Goal: Transaction & Acquisition: Purchase product/service

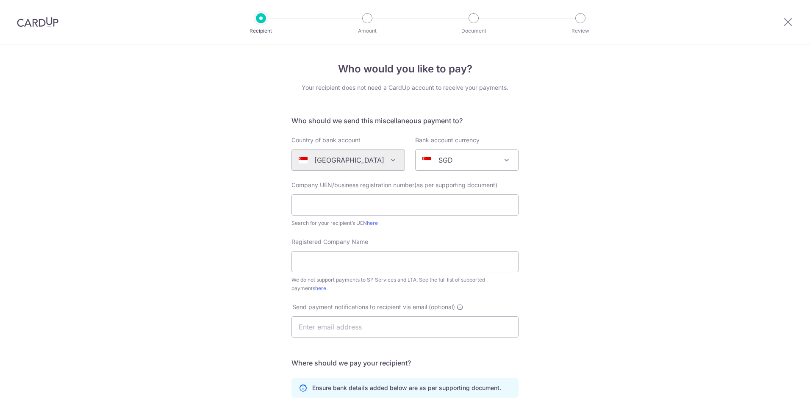
select select "7"
click at [785, 20] on icon at bounding box center [788, 22] width 10 height 11
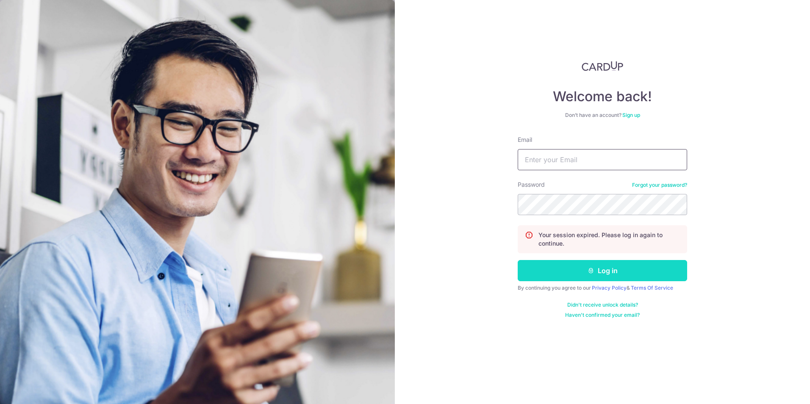
type input "ewechan@gmail.com"
click at [589, 272] on icon "submit" at bounding box center [591, 270] width 7 height 7
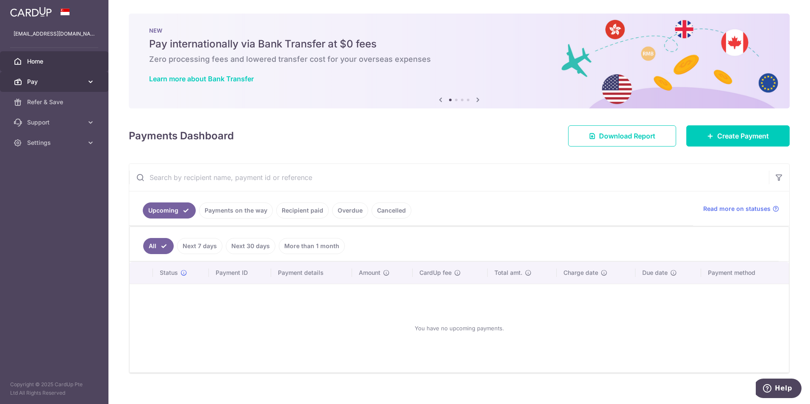
click at [76, 82] on span "Pay" at bounding box center [55, 82] width 56 height 8
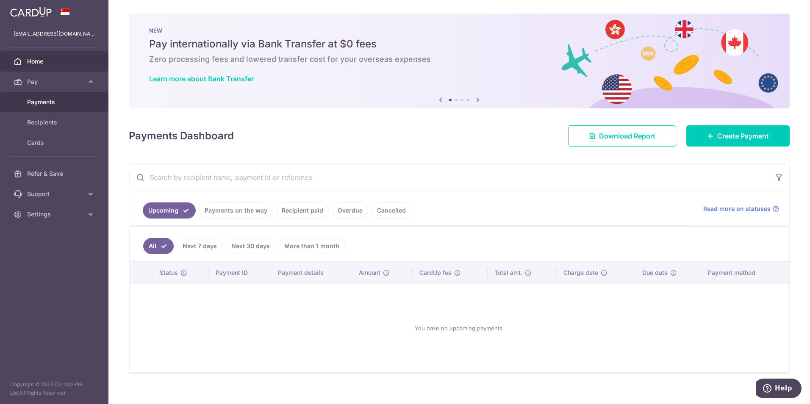
click at [67, 104] on span "Payments" at bounding box center [55, 102] width 56 height 8
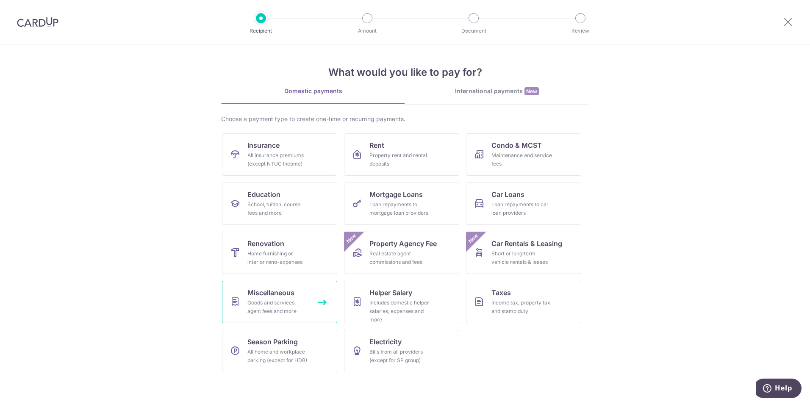
click at [295, 316] on link "Miscellaneous Goods and services, agent fees and more" at bounding box center [279, 302] width 115 height 42
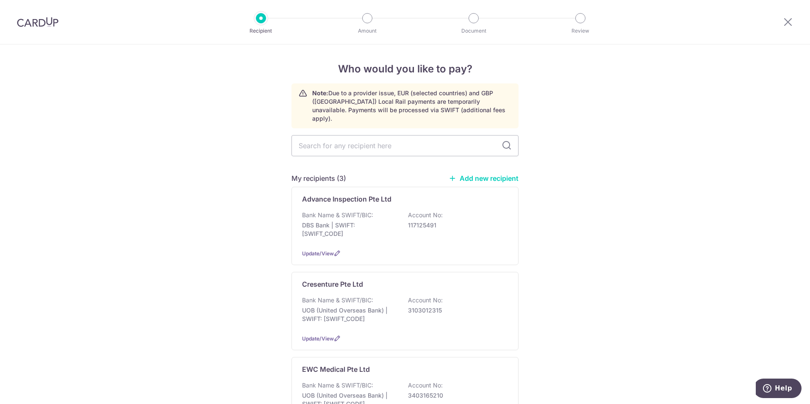
click at [501, 174] on link "Add new recipient" at bounding box center [484, 178] width 70 height 8
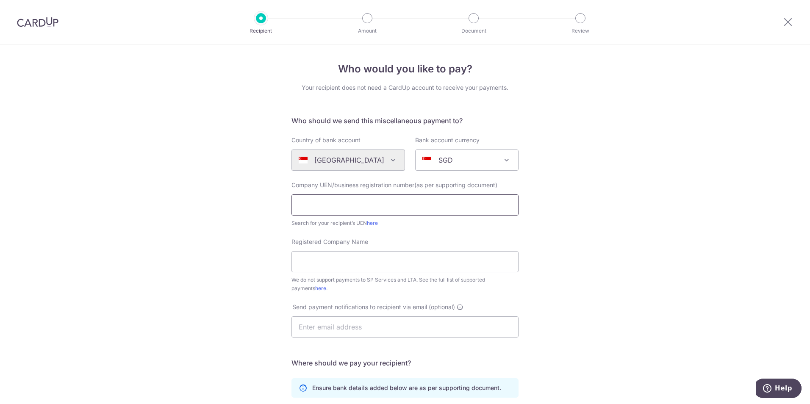
click at [322, 202] on input "text" at bounding box center [405, 205] width 227 height 21
paste input "198403760Z"
type input "198403760Z"
click at [375, 264] on input "Registered Company Name" at bounding box center [405, 261] width 227 height 21
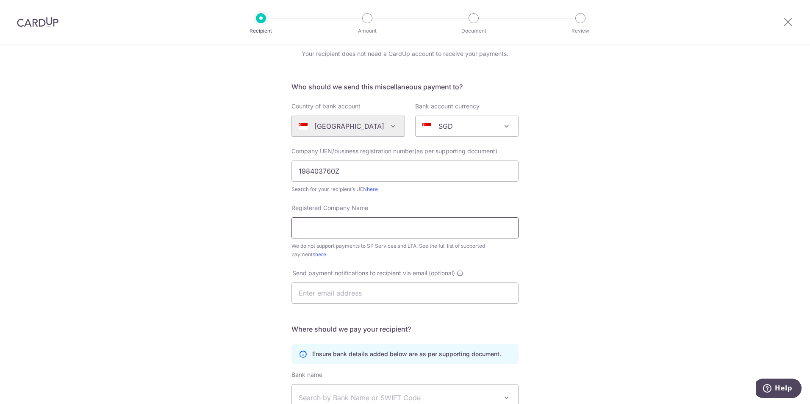
scroll to position [85, 0]
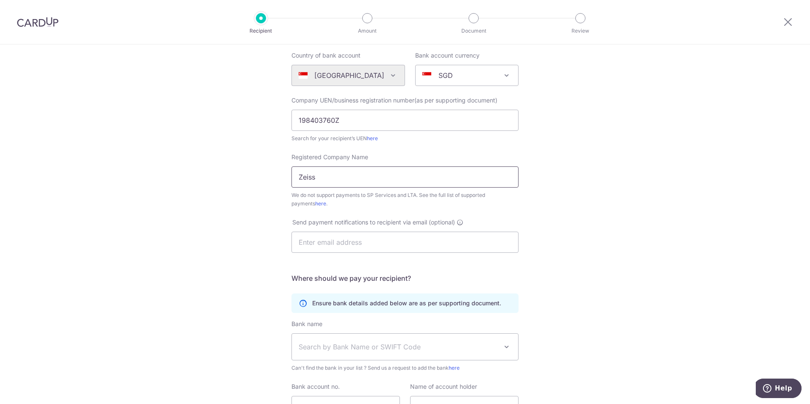
drag, startPoint x: 341, startPoint y: 171, endPoint x: 241, endPoint y: 183, distance: 100.7
click at [242, 183] on div "Who would you like to pay? Your recipient does not need a CardUp account to rec…" at bounding box center [405, 222] width 810 height 525
type input "[PERSON_NAME] Pte Ltd"
click at [378, 251] on input "text" at bounding box center [405, 242] width 227 height 21
type input "ewechan@gmail.com"
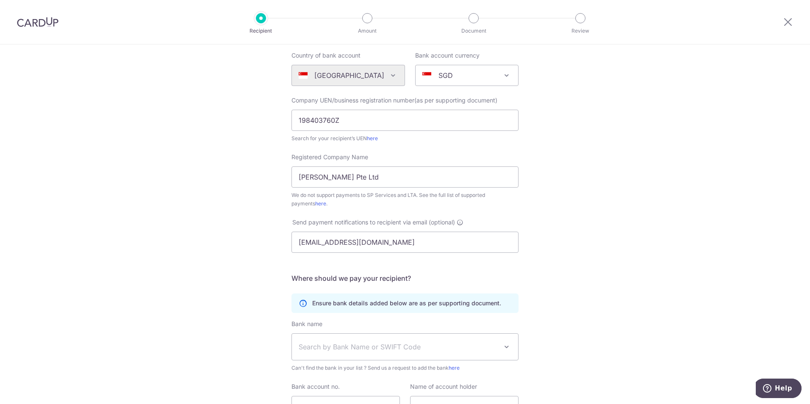
click at [231, 219] on div "Who would you like to pay? Your recipient does not need a CardUp account to rec…" at bounding box center [405, 222] width 810 height 525
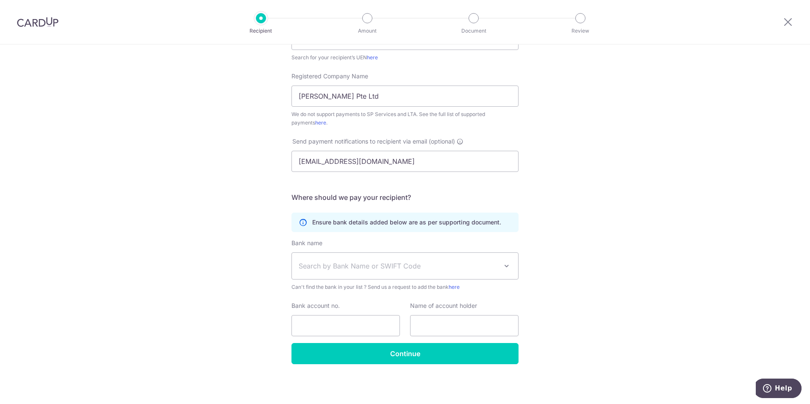
click at [356, 264] on span "Search by Bank Name or SWIFT Code" at bounding box center [398, 266] width 199 height 10
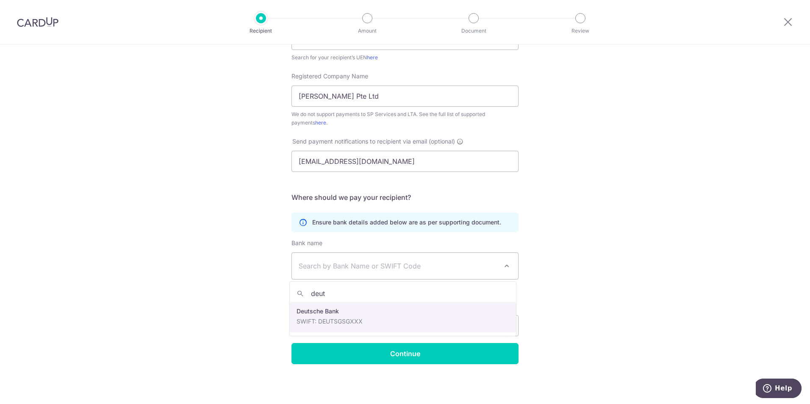
type input "deut"
select select "7"
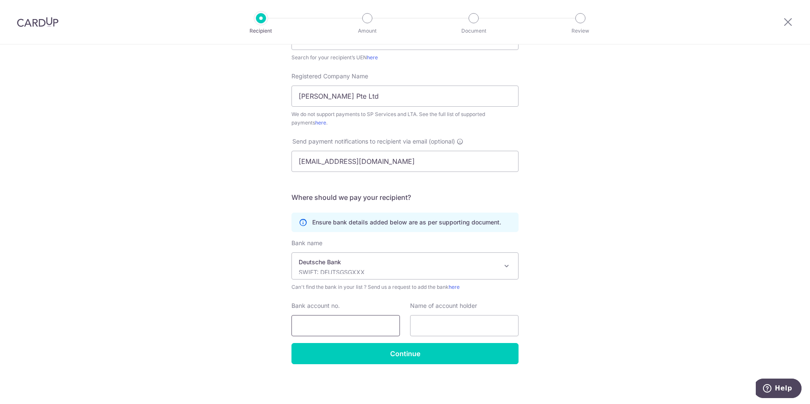
click at [318, 320] on input "Bank account no." at bounding box center [346, 325] width 108 height 21
paste input "250-3019-00-0"
type input "250-3019-00-0"
click at [451, 324] on input "text" at bounding box center [464, 325] width 108 height 21
type input "Carl Zeiss Pte Ltd"
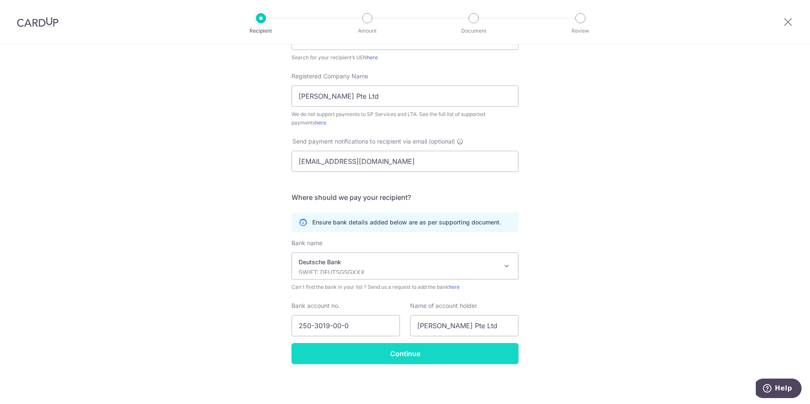
click at [414, 352] on input "Continue" at bounding box center [405, 353] width 227 height 21
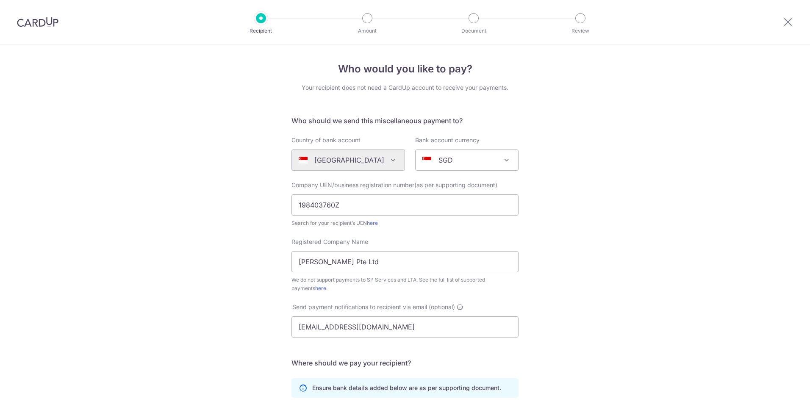
scroll to position [186, 0]
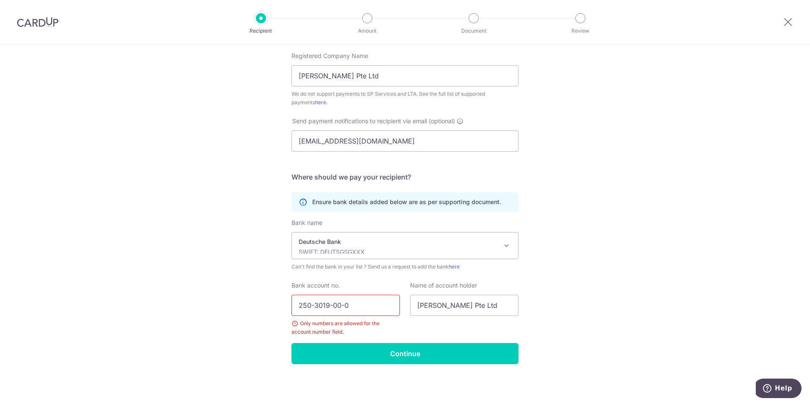
click at [310, 304] on input "250-3019-00-0" at bounding box center [346, 305] width 108 height 21
click at [311, 305] on input "250-3019-00-0" at bounding box center [346, 305] width 108 height 21
click at [327, 307] on input "2503019-00-0" at bounding box center [346, 305] width 108 height 21
click at [336, 306] on input "250301900-0" at bounding box center [346, 305] width 108 height 21
type input "2503019000"
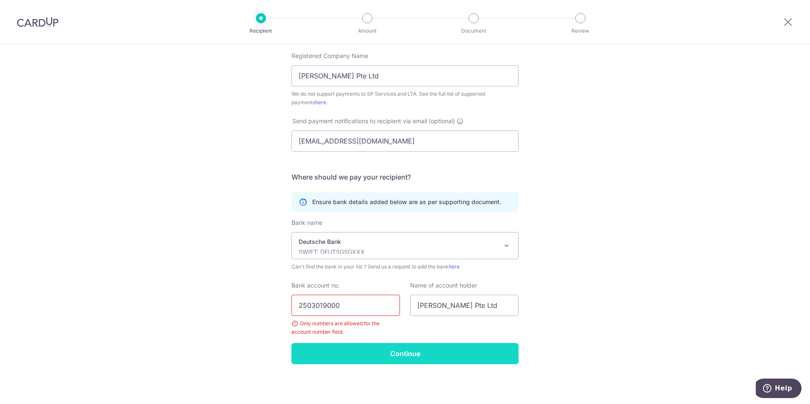
click at [370, 359] on input "Continue" at bounding box center [405, 353] width 227 height 21
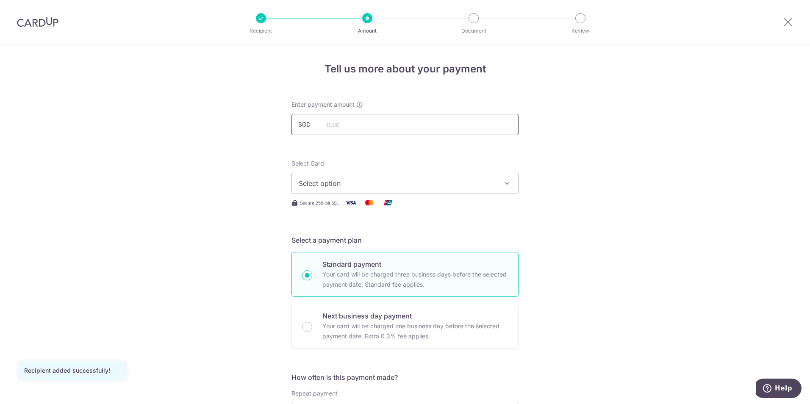
click at [358, 125] on input "text" at bounding box center [405, 124] width 227 height 21
click at [337, 179] on span "Select option" at bounding box center [397, 183] width 197 height 10
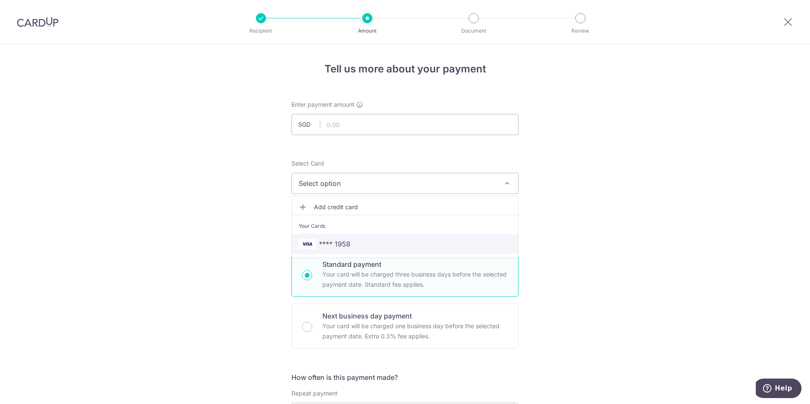
click at [348, 244] on span "**** 1958" at bounding box center [405, 244] width 213 height 10
click at [343, 119] on input "text" at bounding box center [405, 124] width 227 height 21
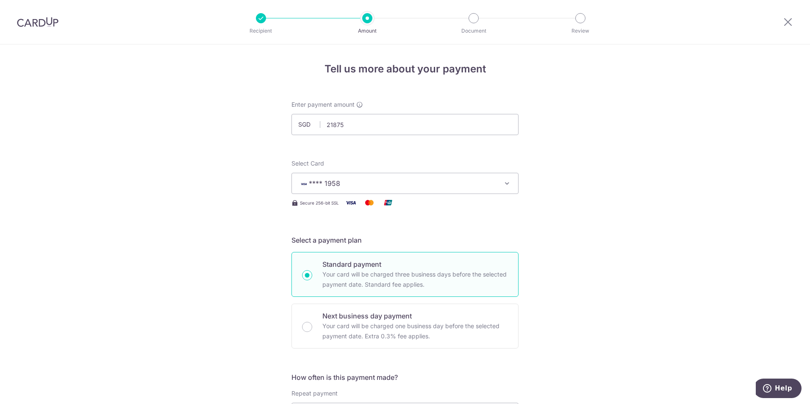
type input "21,875.00"
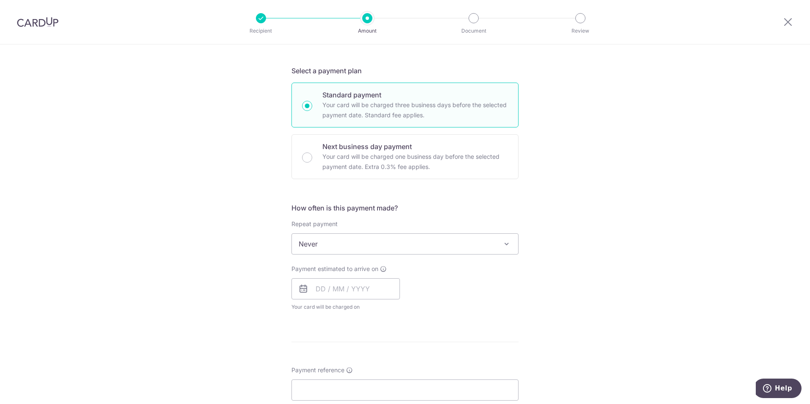
scroll to position [339, 0]
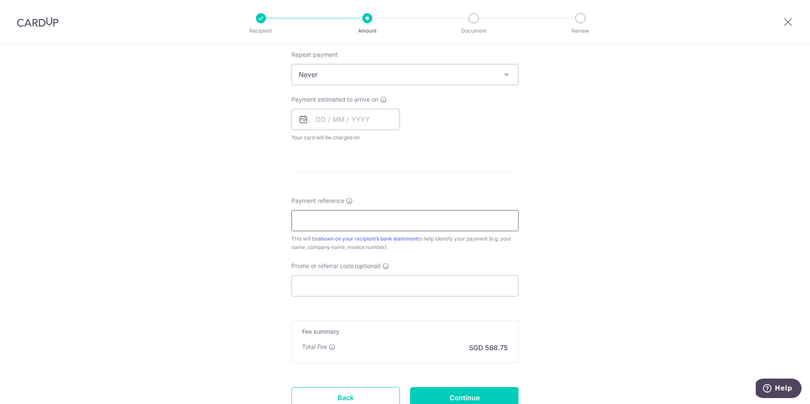
click at [376, 222] on input "Payment reference" at bounding box center [405, 220] width 227 height 21
click at [545, 184] on div "Tell us more about your payment Enter payment amount SGD 21,875.00 21875.00 Rec…" at bounding box center [405, 88] width 810 height 767
click at [371, 229] on input "Payment reference" at bounding box center [405, 220] width 227 height 21
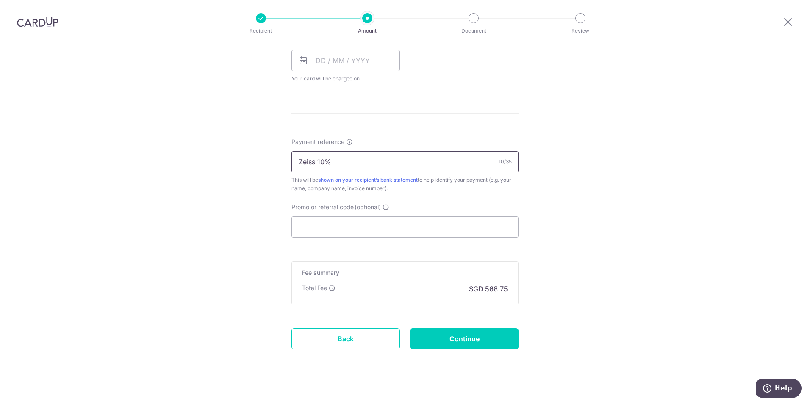
scroll to position [407, 0]
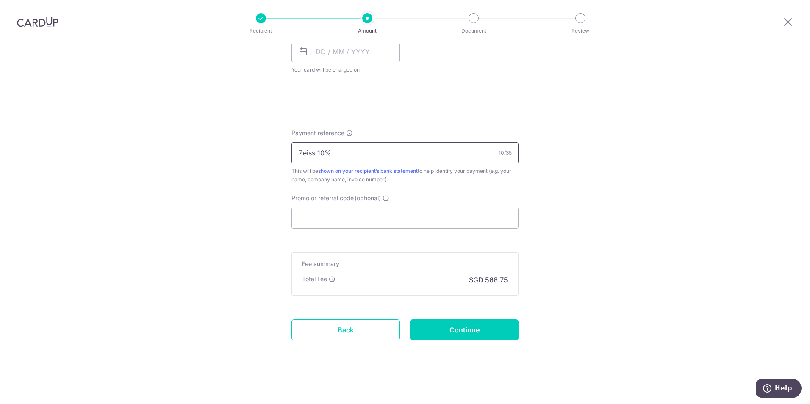
drag, startPoint x: 331, startPoint y: 150, endPoint x: 316, endPoint y: 149, distance: 15.7
click at [316, 149] on input "Zeiss 10%" at bounding box center [405, 152] width 227 height 21
drag, startPoint x: 351, startPoint y: 150, endPoint x: 317, endPoint y: 153, distance: 34.5
click at [317, 153] on input "Zeiss 10%" at bounding box center [405, 152] width 227 height 21
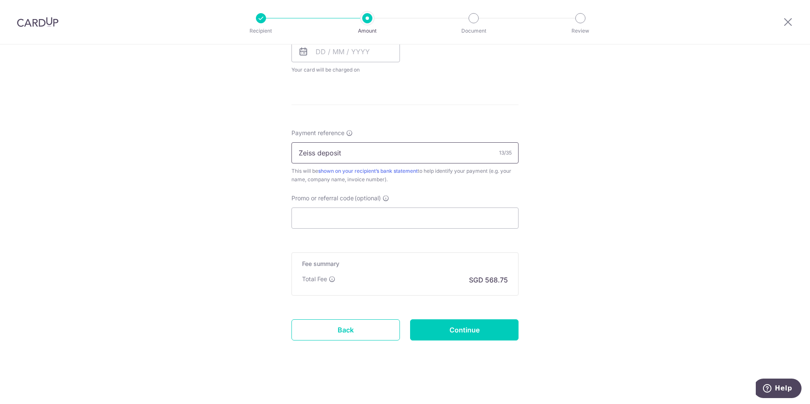
type input "Zeiss deposit"
click at [358, 221] on input "Promo or referral code (optional)" at bounding box center [405, 218] width 227 height 21
click at [459, 324] on input "Continue" at bounding box center [464, 330] width 108 height 21
type input "Create Schedule"
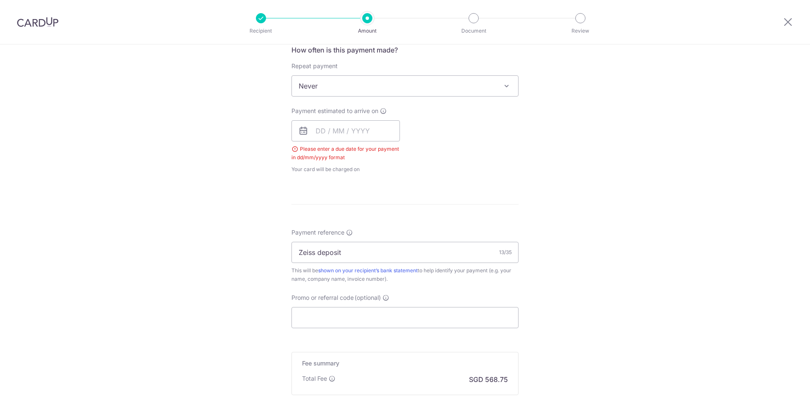
scroll to position [215, 0]
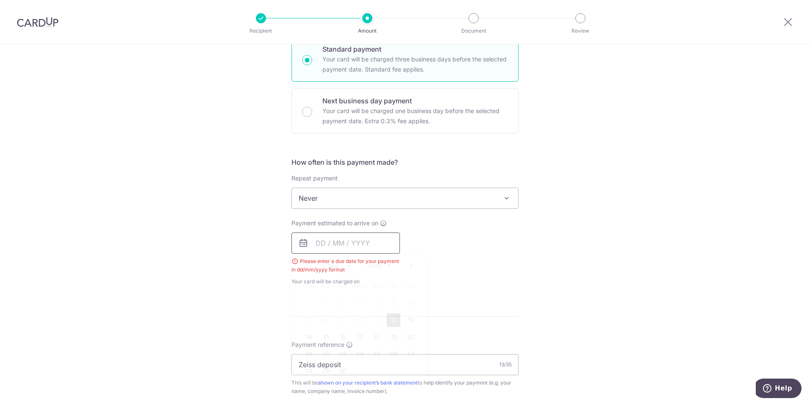
click at [356, 237] on input "text" at bounding box center [346, 243] width 108 height 21
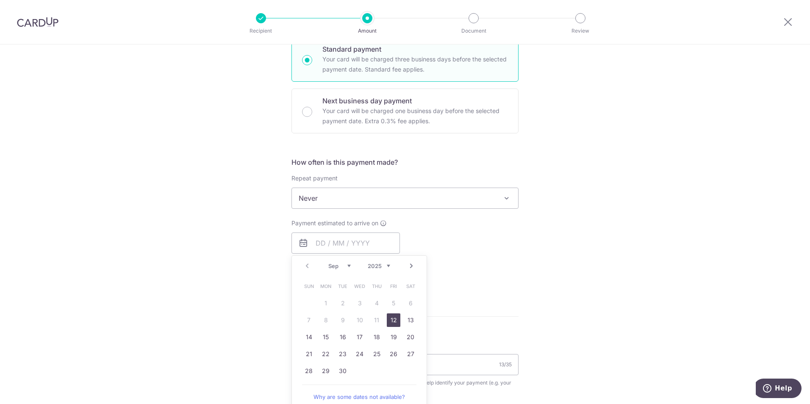
click at [395, 323] on link "12" at bounding box center [394, 321] width 14 height 14
type input "12/09/2025"
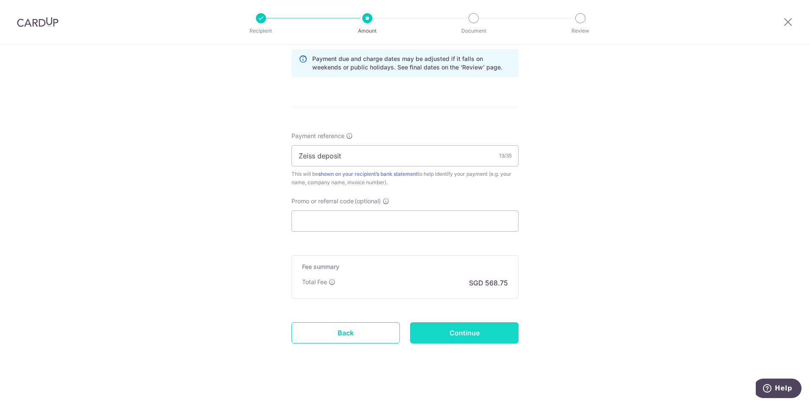
scroll to position [442, 0]
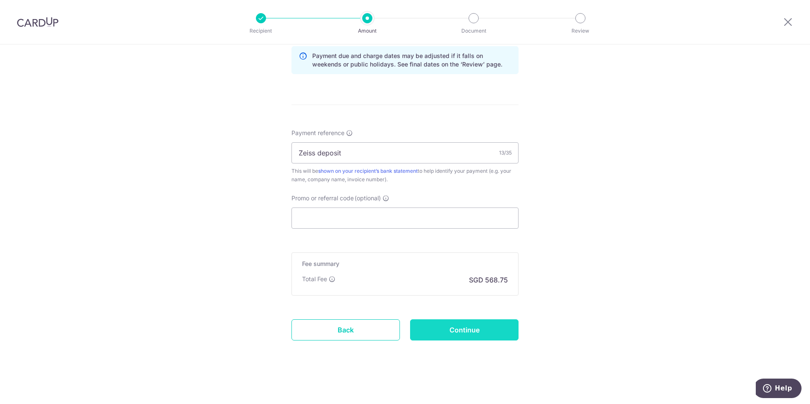
click at [465, 327] on input "Continue" at bounding box center [464, 330] width 108 height 21
type input "Create Schedule"
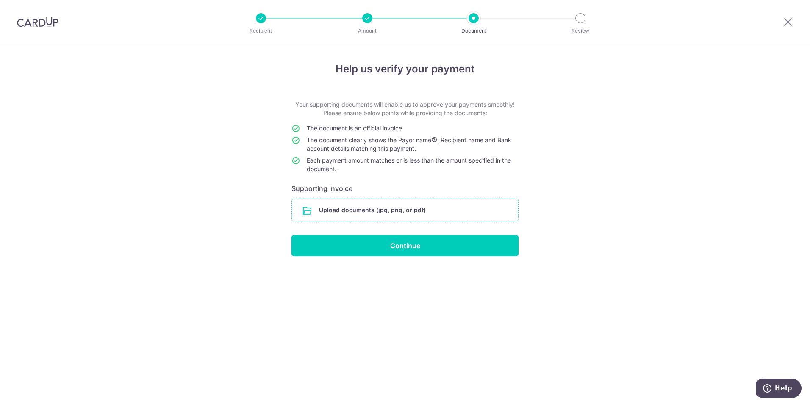
click at [351, 213] on input "file" at bounding box center [405, 210] width 226 height 22
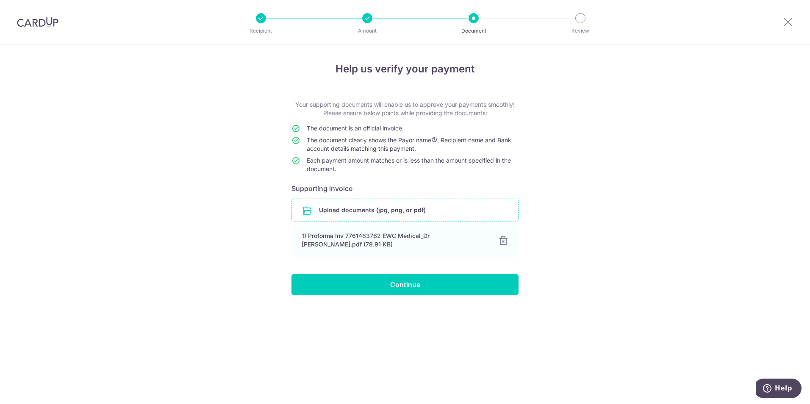
click at [345, 213] on input "file" at bounding box center [405, 210] width 226 height 22
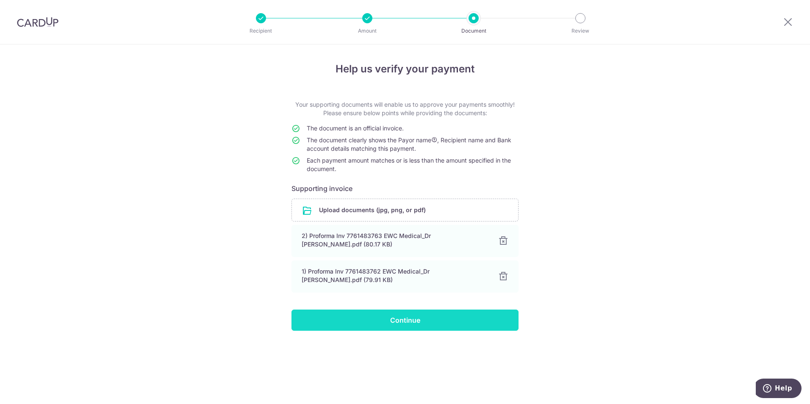
click at [392, 326] on input "Continue" at bounding box center [405, 320] width 227 height 21
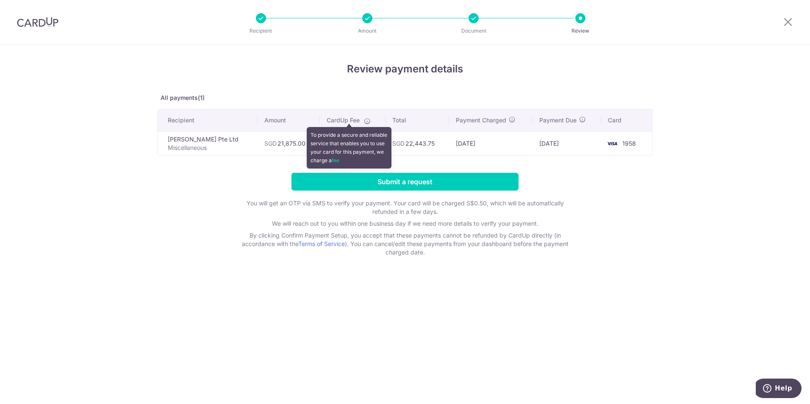
click at [364, 120] on icon at bounding box center [367, 121] width 7 height 7
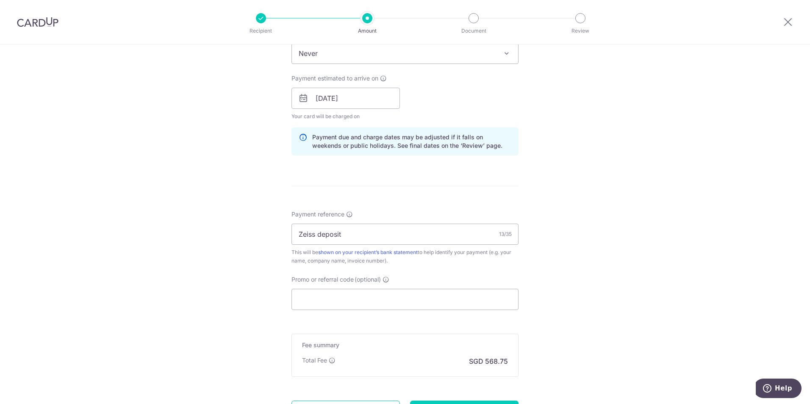
scroll to position [424, 0]
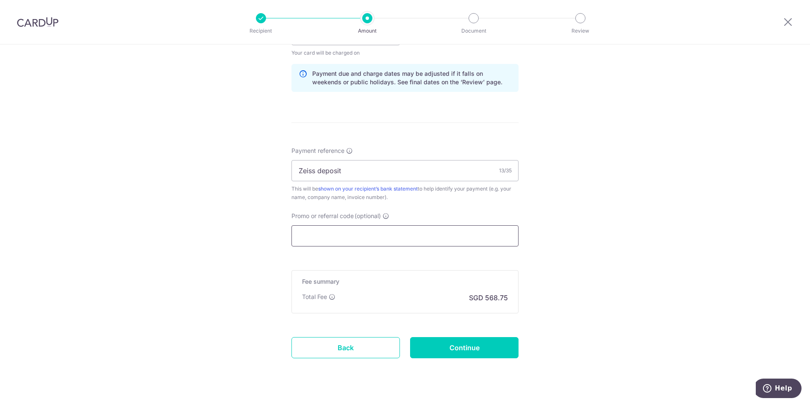
click at [324, 231] on input "Promo or referral code (optional)" at bounding box center [405, 235] width 227 height 21
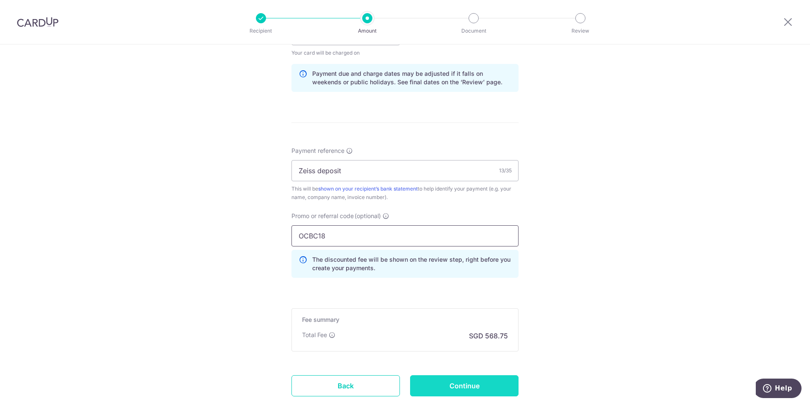
type input "OCBC18"
click at [479, 381] on input "Continue" at bounding box center [464, 385] width 108 height 21
type input "Update Schedule"
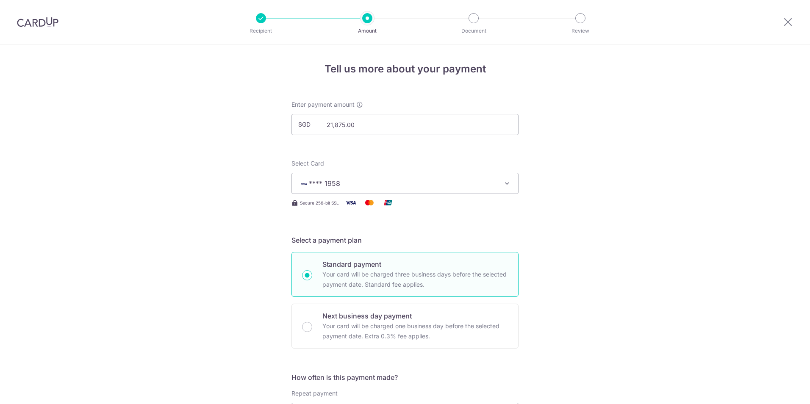
scroll to position [492, 0]
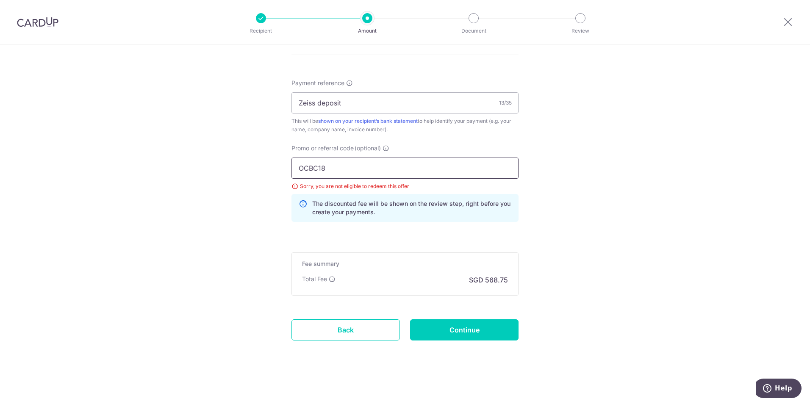
click at [338, 165] on input "OCBC18" at bounding box center [405, 168] width 227 height 21
click at [467, 330] on input "Continue" at bounding box center [464, 330] width 108 height 21
type input "Update Schedule"
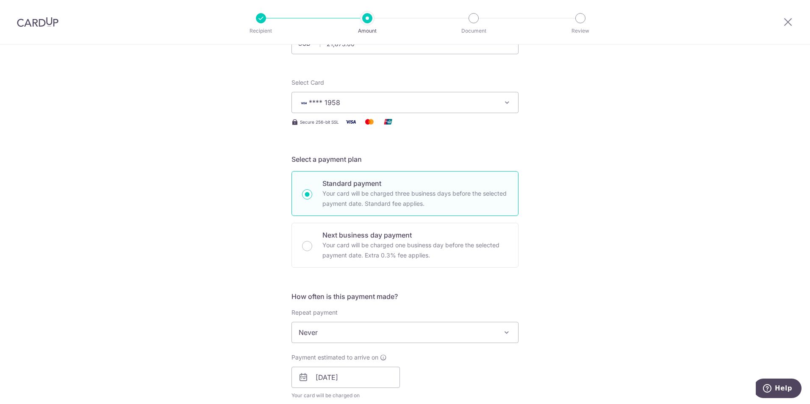
scroll to position [85, 0]
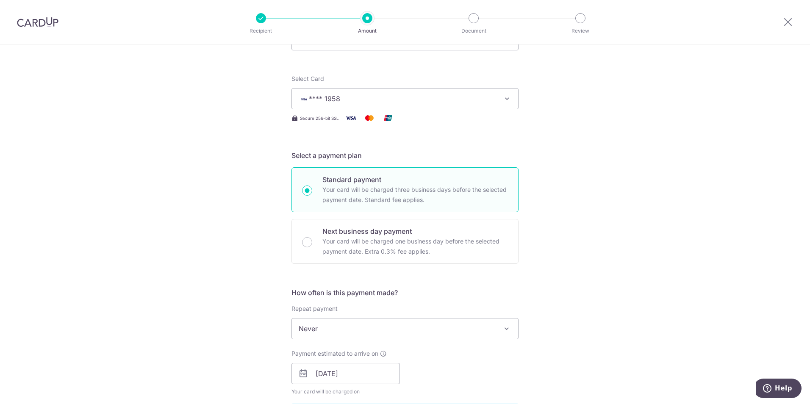
click at [781, 24] on div at bounding box center [788, 22] width 44 height 44
click at [789, 24] on icon at bounding box center [788, 22] width 10 height 11
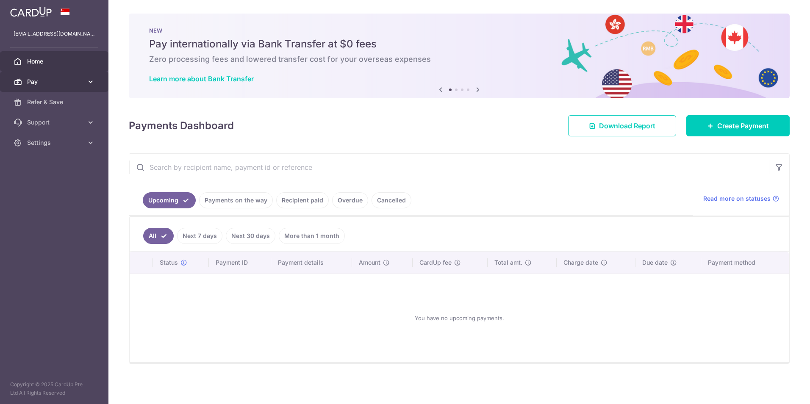
click at [75, 78] on span "Pay" at bounding box center [55, 82] width 56 height 8
click at [44, 80] on span "Pay" at bounding box center [55, 82] width 56 height 8
click at [50, 36] on p "ewechan@gmail.com" at bounding box center [54, 34] width 81 height 8
click at [56, 12] on div at bounding box center [54, 12] width 108 height 24
click at [65, 16] on div at bounding box center [54, 12] width 108 height 24
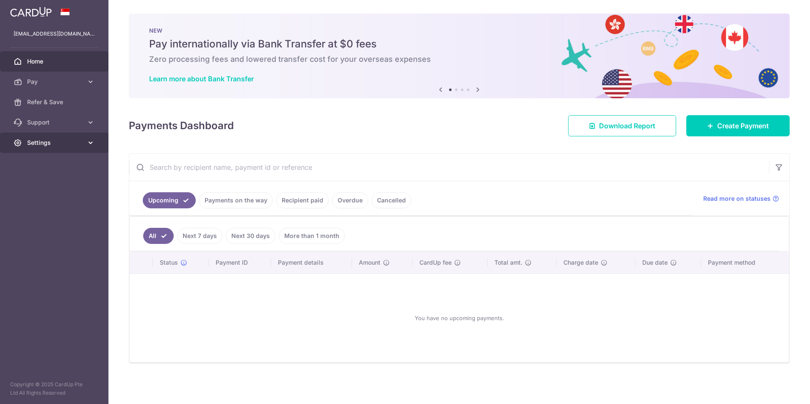
click at [91, 135] on link "Settings" at bounding box center [54, 143] width 108 height 20
click at [42, 181] on span "Logout" at bounding box center [55, 183] width 56 height 8
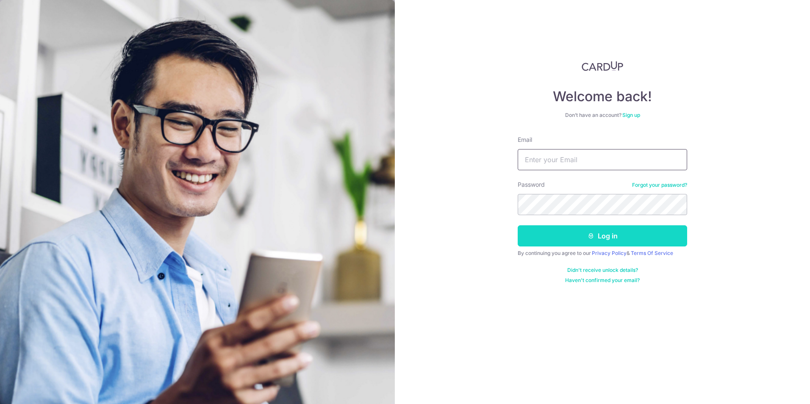
type input "[EMAIL_ADDRESS][DOMAIN_NAME]"
click at [567, 237] on button "Log in" at bounding box center [603, 235] width 170 height 21
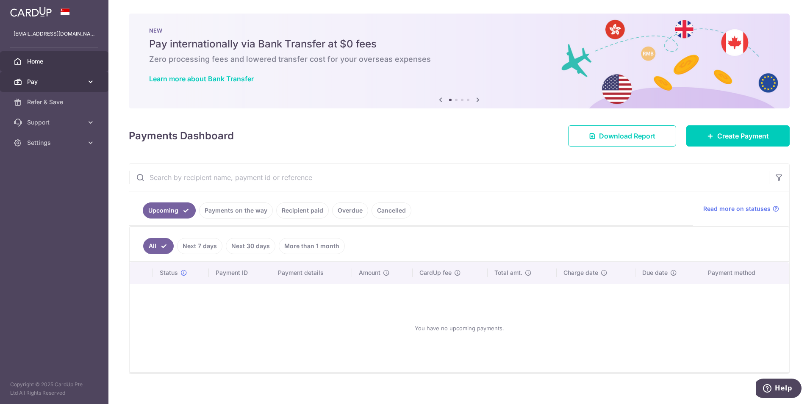
click at [48, 83] on span "Pay" at bounding box center [55, 82] width 56 height 8
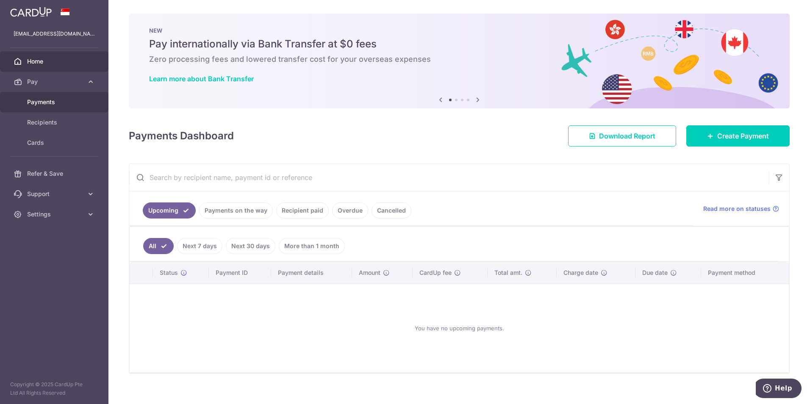
click at [60, 108] on link "Payments" at bounding box center [54, 102] width 108 height 20
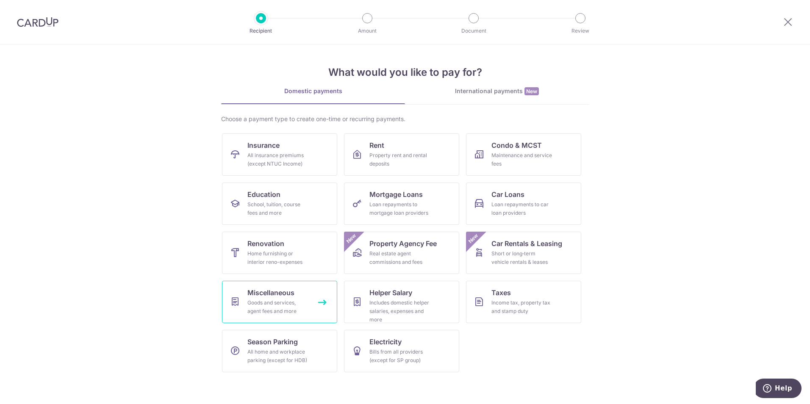
click at [267, 299] on div "Goods and services, agent fees and more" at bounding box center [277, 307] width 61 height 17
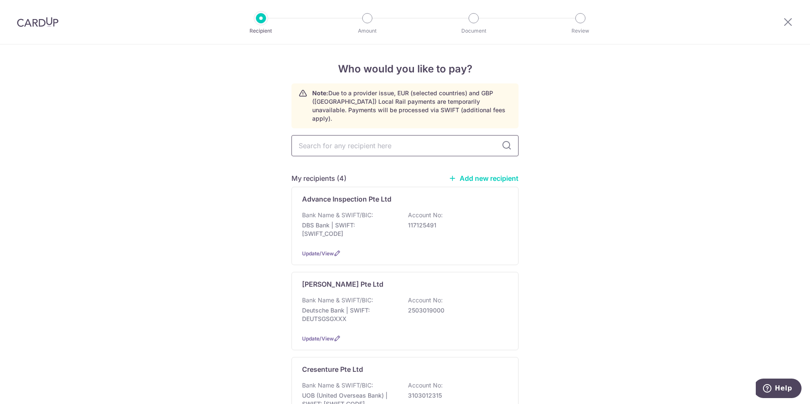
click at [342, 139] on input "text" at bounding box center [405, 145] width 227 height 21
click at [503, 174] on link "Add new recipient" at bounding box center [484, 178] width 70 height 8
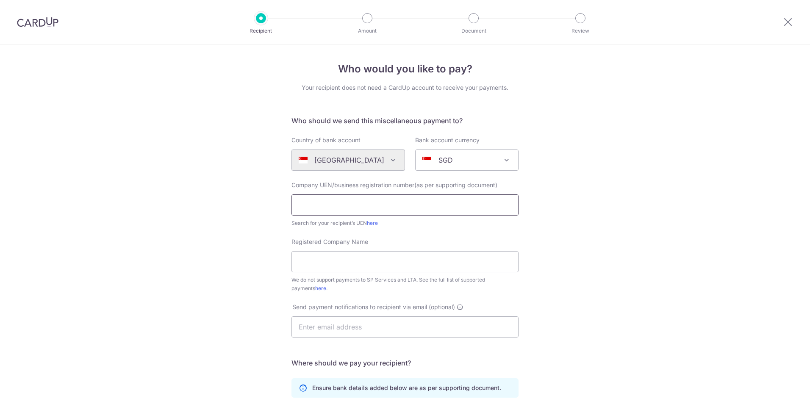
click at [339, 201] on input "text" at bounding box center [405, 205] width 227 height 21
click at [378, 206] on input "text" at bounding box center [405, 205] width 227 height 21
paste input "198403760Z"
type input "198403760Z"
click at [262, 251] on div "Who would you like to pay? Your recipient does not need a CardUp account to rec…" at bounding box center [405, 306] width 810 height 525
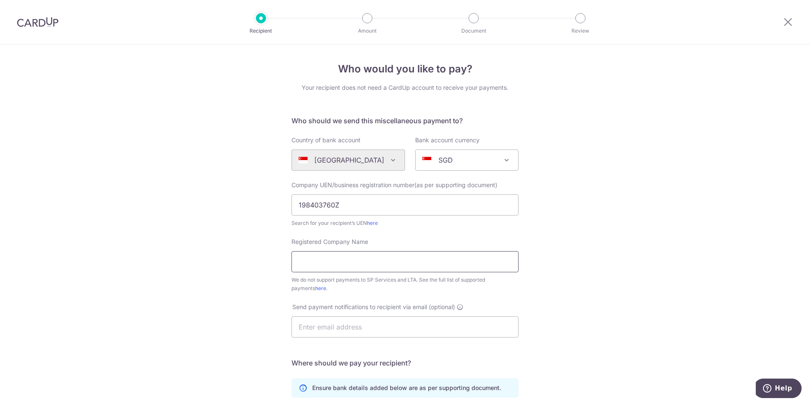
click at [322, 261] on input "Registered Company Name" at bounding box center [405, 261] width 227 height 21
type input "[PERSON_NAME] Pte Ltd"
click at [349, 338] on div "Send payment notifications to recipient via email (optional)" at bounding box center [404, 325] width 237 height 45
click at [348, 328] on input "text" at bounding box center [405, 327] width 227 height 21
type input "[EMAIL_ADDRESS][DOMAIN_NAME]"
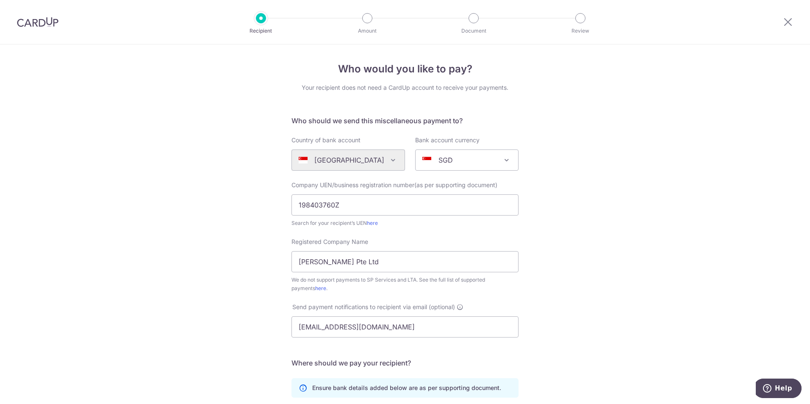
click at [597, 233] on div "Who would you like to pay? Your recipient does not need a CardUp account to rec…" at bounding box center [405, 306] width 810 height 525
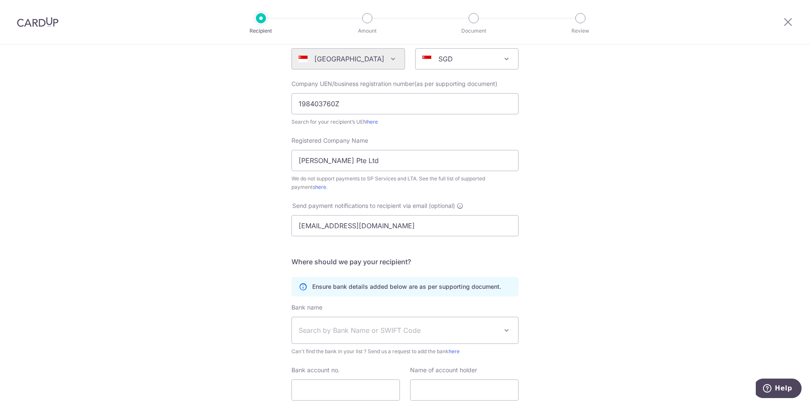
scroll to position [166, 0]
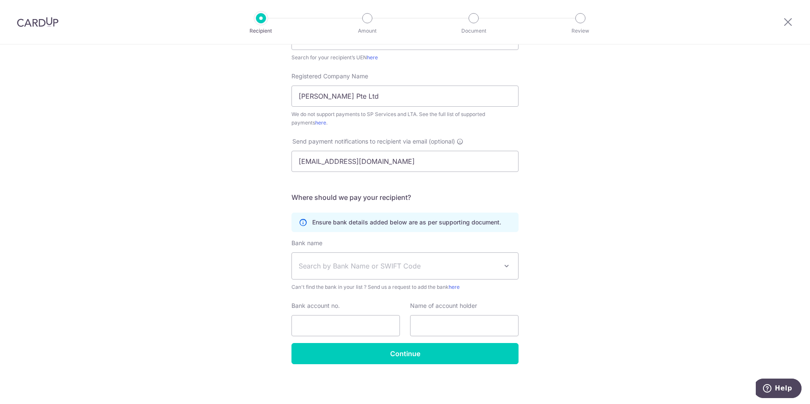
click at [410, 265] on span "Search by Bank Name or SWIFT Code" at bounding box center [398, 266] width 199 height 10
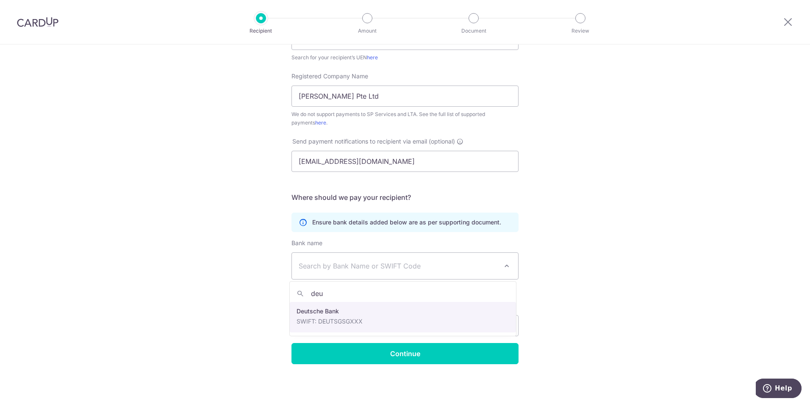
type input "deu"
select select "7"
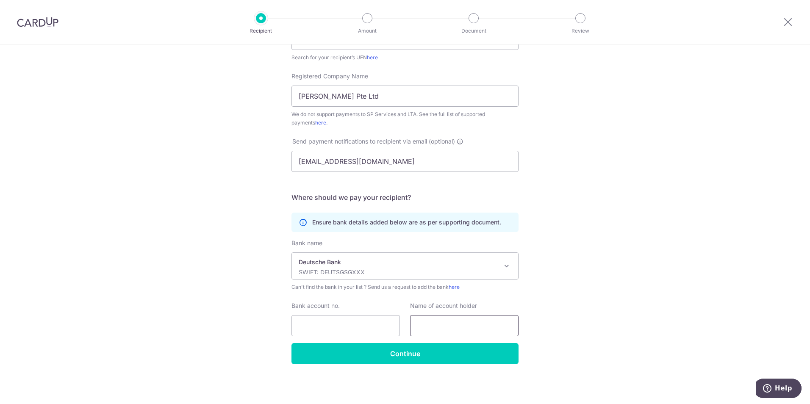
click at [437, 320] on input "text" at bounding box center [464, 325] width 108 height 21
type input "[PERSON_NAME] Pte Ltd"
click at [342, 328] on input "Bank account no." at bounding box center [346, 325] width 108 height 21
click at [327, 325] on input "Bank account no." at bounding box center [346, 325] width 108 height 21
paste input "250-3019-00-0"
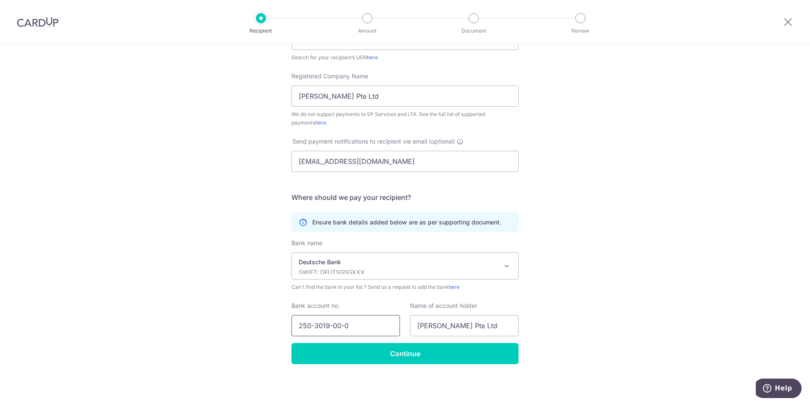
click at [314, 325] on input "250-3019-00-0" at bounding box center [346, 325] width 108 height 21
click at [327, 326] on input "2503019-00-0" at bounding box center [346, 325] width 108 height 21
click at [336, 325] on input "250301900-0" at bounding box center [346, 325] width 108 height 21
type input "2503019000"
click at [378, 351] on input "Continue" at bounding box center [405, 353] width 227 height 21
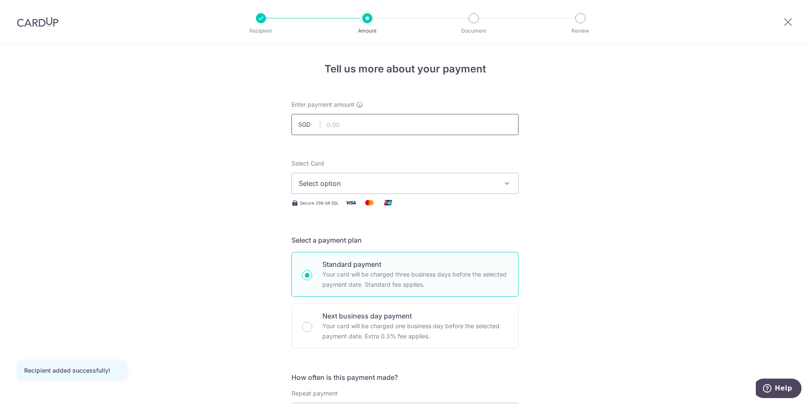
click at [343, 125] on input "text" at bounding box center [405, 124] width 227 height 21
type input "22,127.00"
click at [431, 180] on span "Select option" at bounding box center [397, 183] width 197 height 10
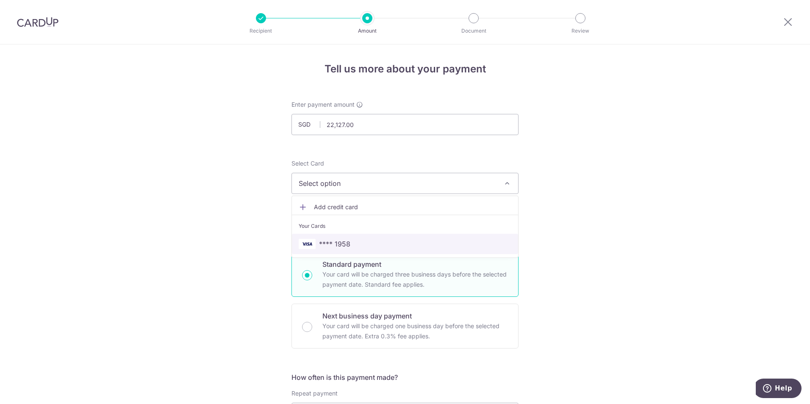
click at [365, 239] on span "**** 1958" at bounding box center [405, 244] width 213 height 10
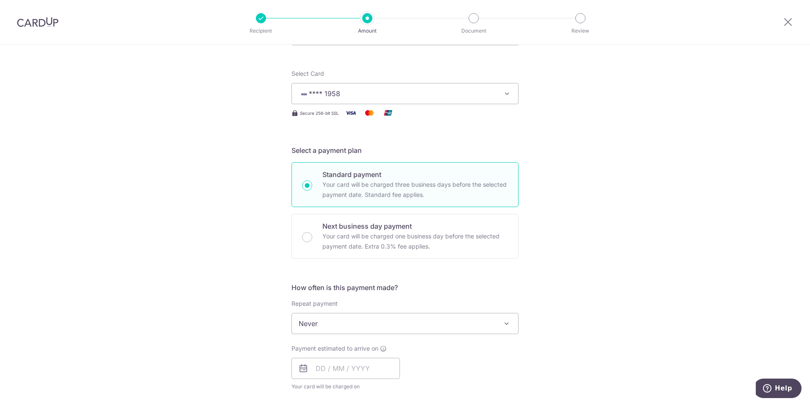
scroll to position [170, 0]
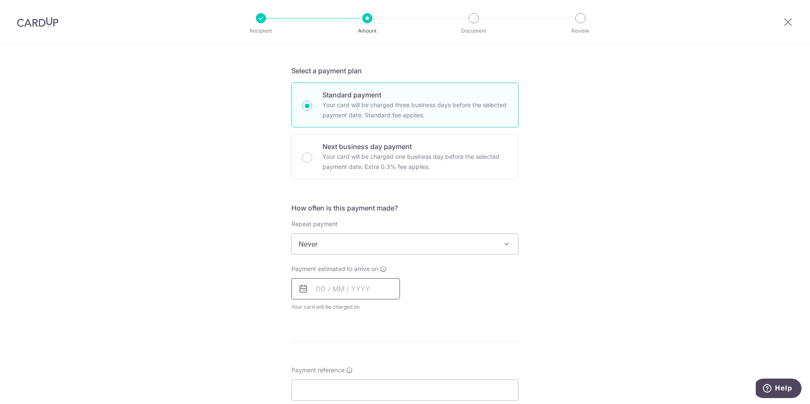
click at [334, 289] on input "text" at bounding box center [346, 288] width 108 height 21
click at [390, 364] on link "12" at bounding box center [394, 366] width 14 height 14
type input "[DATE]"
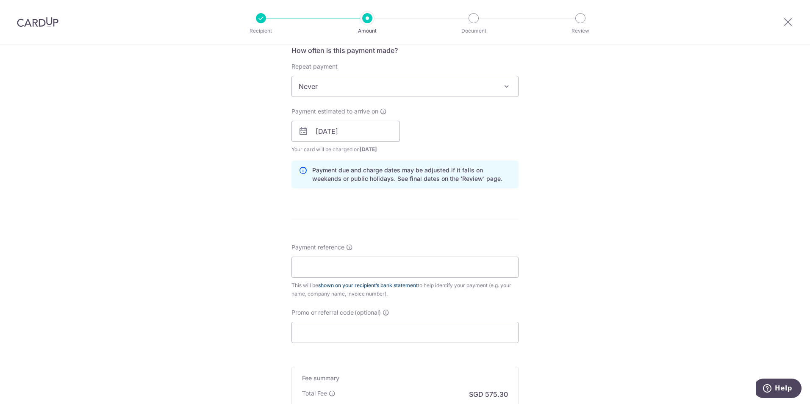
scroll to position [339, 0]
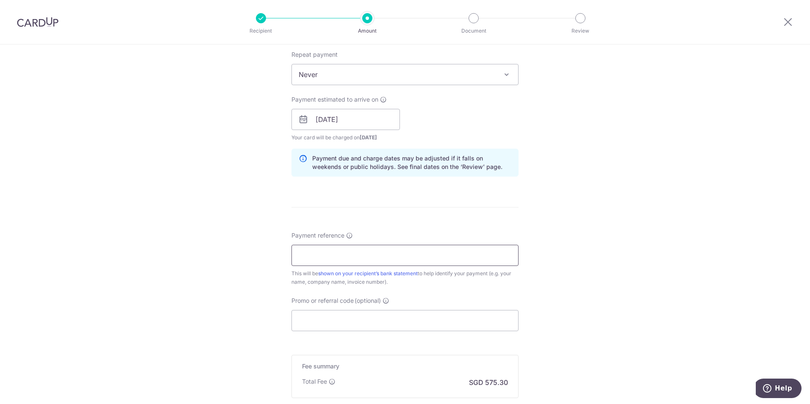
click at [364, 260] on input "Payment reference" at bounding box center [405, 255] width 227 height 21
type input "e"
type input "Zeiss deposit"
click at [320, 319] on input "Promo or referral code (optional)" at bounding box center [405, 320] width 227 height 21
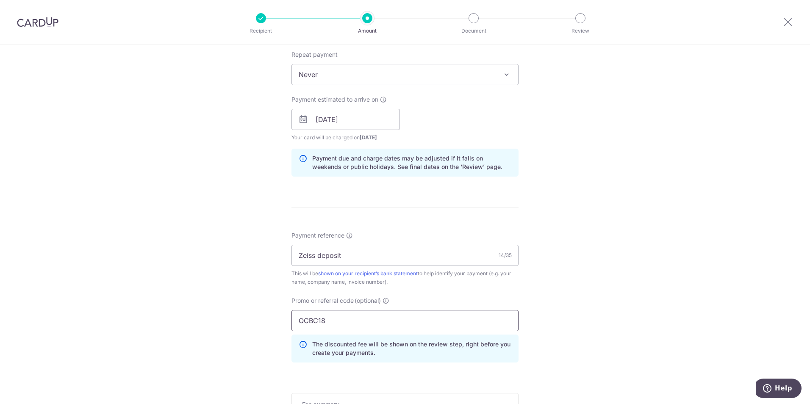
type input "OCBC18"
click at [246, 308] on div "Tell us more about your payment Enter payment amount SGD 22,127.00 22127.00 Rec…" at bounding box center [405, 124] width 810 height 839
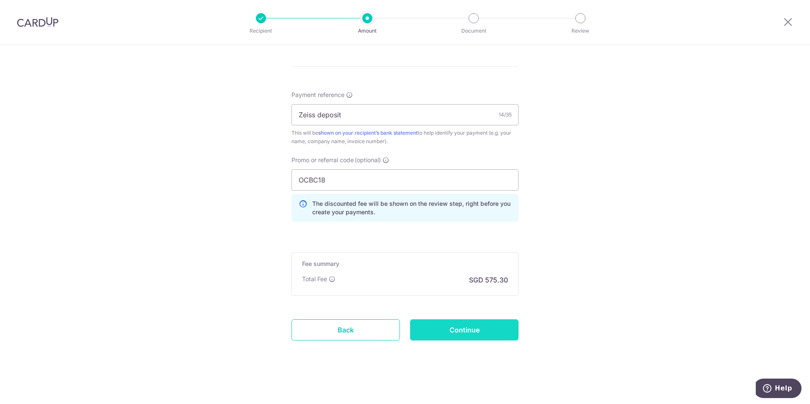
click at [451, 325] on input "Continue" at bounding box center [464, 330] width 108 height 21
type input "Create Schedule"
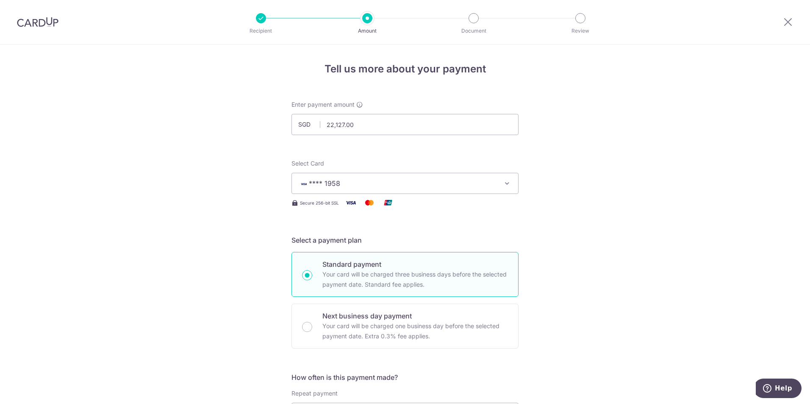
drag, startPoint x: 224, startPoint y: 95, endPoint x: 144, endPoint y: 106, distance: 80.4
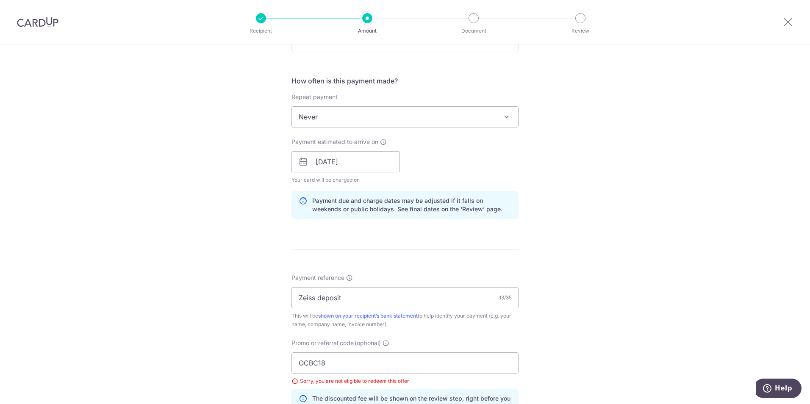
scroll to position [466, 0]
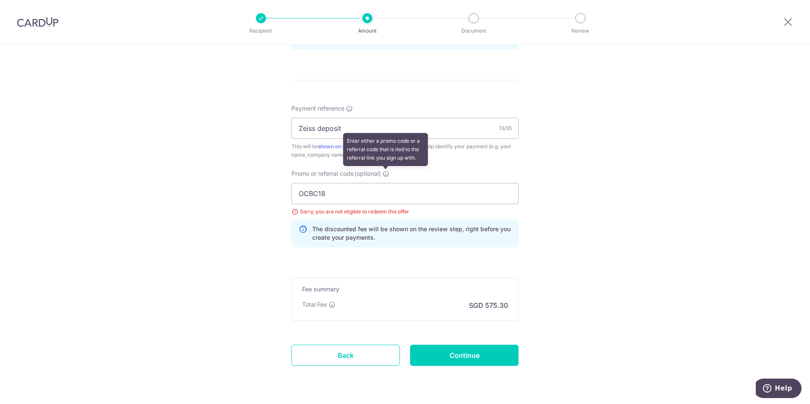
click at [389, 171] on icon at bounding box center [386, 173] width 7 height 7
click at [389, 183] on input "OCBC18" at bounding box center [405, 193] width 227 height 21
click at [386, 172] on icon at bounding box center [386, 173] width 7 height 7
click at [386, 183] on input "OCBC18" at bounding box center [405, 193] width 227 height 21
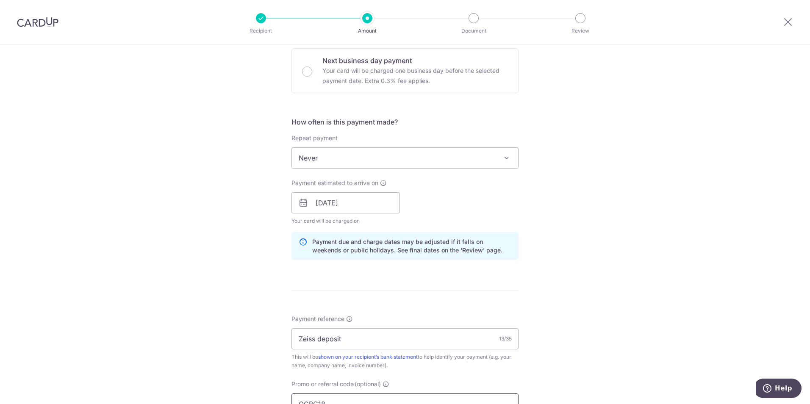
scroll to position [297, 0]
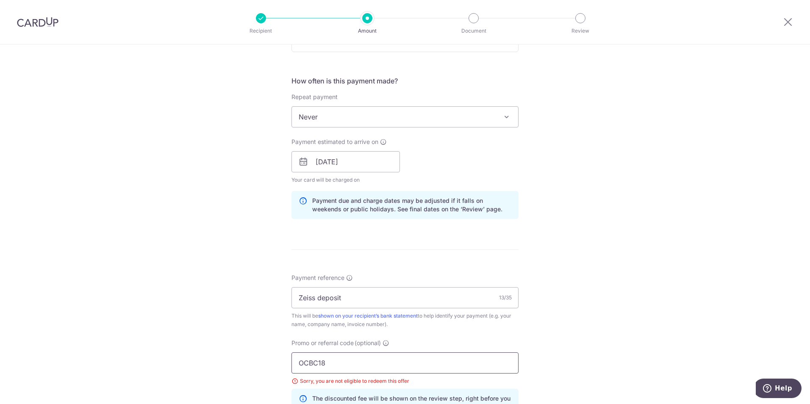
drag, startPoint x: 338, startPoint y: 363, endPoint x: 314, endPoint y: 361, distance: 23.8
click at [314, 361] on input "OCBC18" at bounding box center [405, 363] width 227 height 21
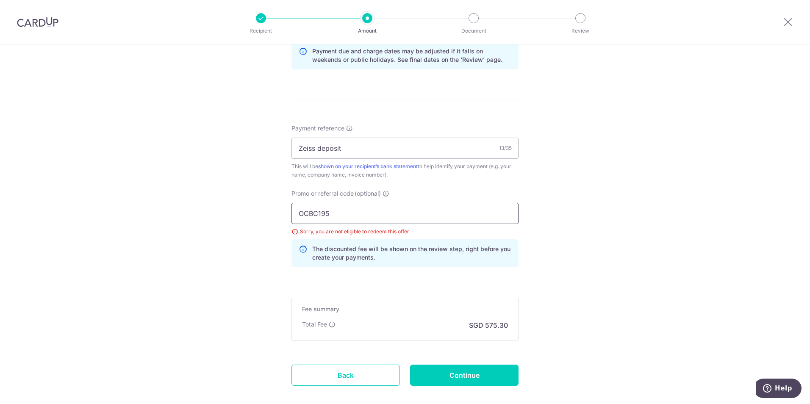
scroll to position [466, 0]
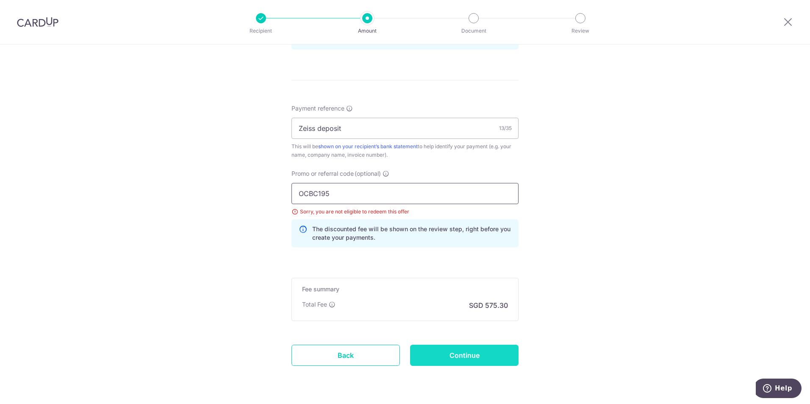
type input "OCBC195"
click at [436, 359] on input "Continue" at bounding box center [464, 355] width 108 height 21
type input "Update Schedule"
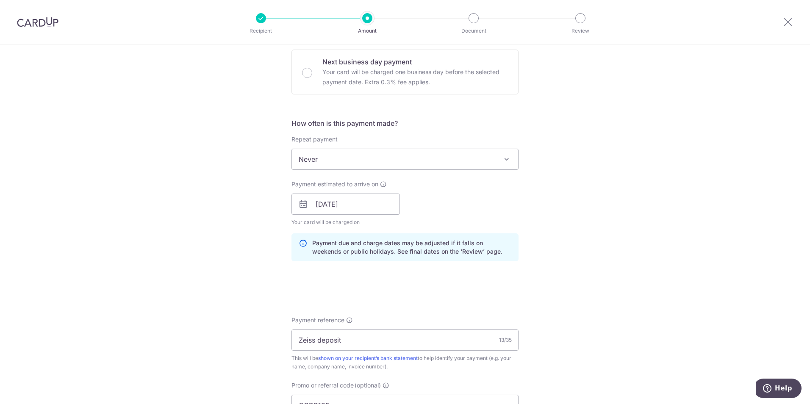
scroll to position [424, 0]
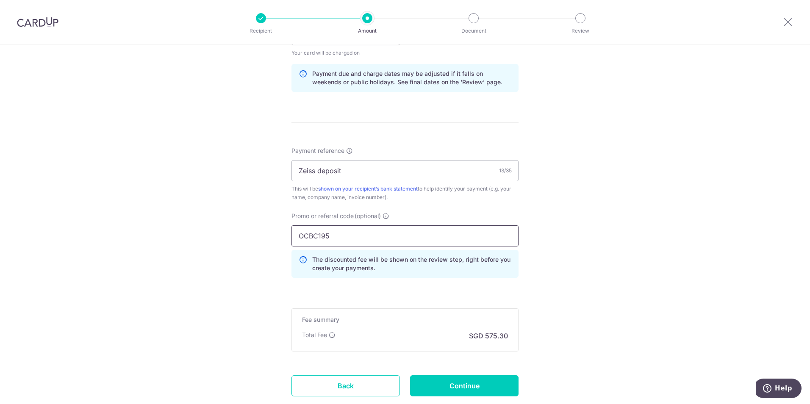
click at [350, 241] on input "OCBC195" at bounding box center [405, 235] width 227 height 21
type input "OCBC18"
click at [445, 385] on input "Continue" at bounding box center [464, 385] width 108 height 21
type input "Update Schedule"
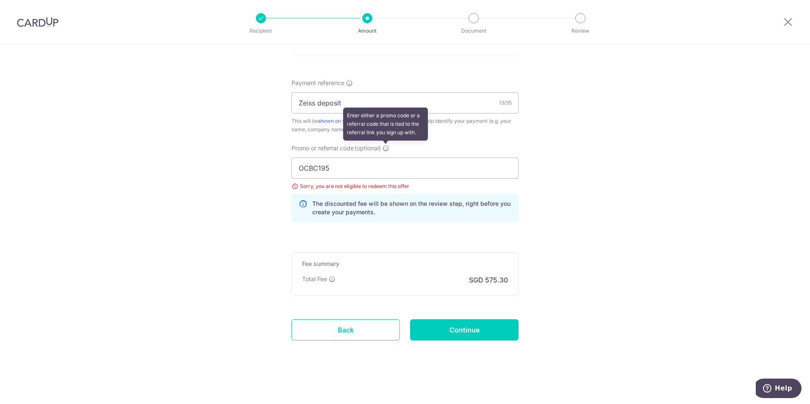
click at [386, 149] on icon at bounding box center [386, 148] width 7 height 7
click at [386, 158] on input "OCBC195" at bounding box center [405, 168] width 227 height 21
click at [386, 149] on icon at bounding box center [386, 148] width 7 height 7
click at [386, 158] on input "OCBC195" at bounding box center [405, 168] width 227 height 21
click at [386, 149] on icon at bounding box center [386, 148] width 7 height 7
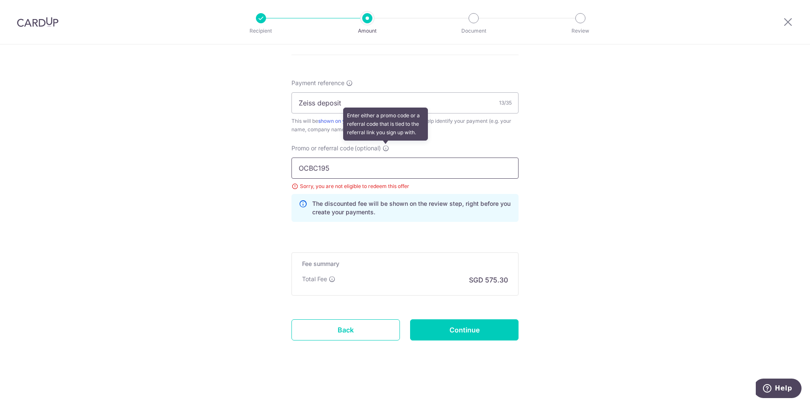
click at [386, 158] on input "OCBC195" at bounding box center [405, 168] width 227 height 21
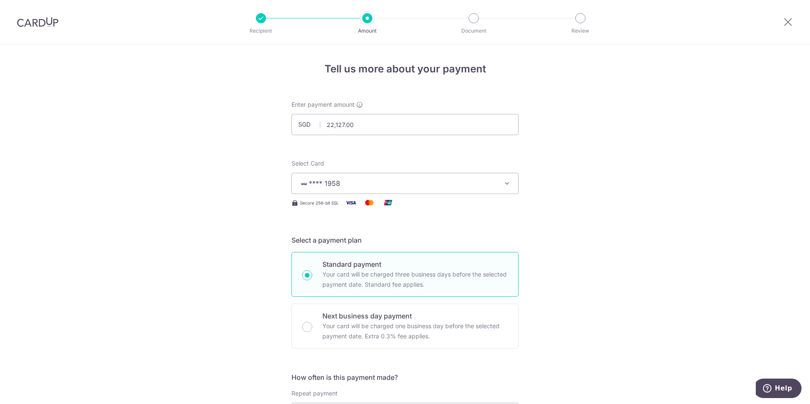
click at [794, 19] on div at bounding box center [788, 22] width 44 height 44
click at [792, 19] on icon at bounding box center [788, 22] width 10 height 11
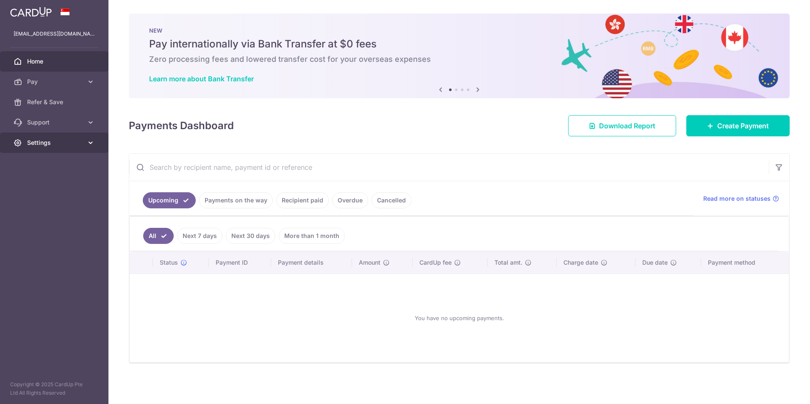
click at [69, 141] on span "Settings" at bounding box center [55, 143] width 56 height 8
click at [58, 182] on span "Logout" at bounding box center [55, 183] width 56 height 8
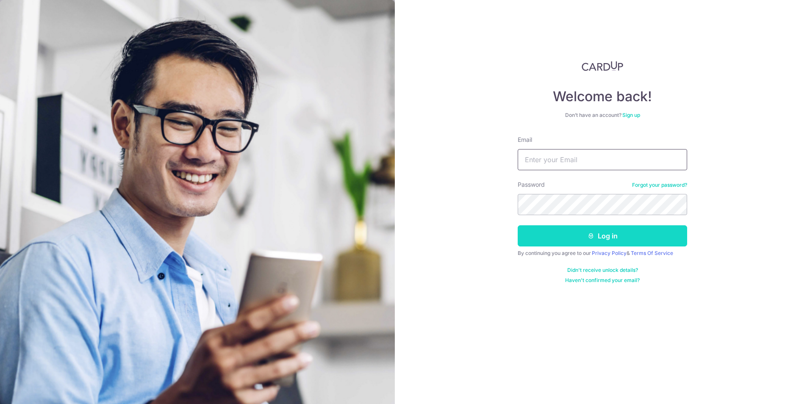
type input "ewechan@gmail.com"
click at [555, 233] on button "Log in" at bounding box center [603, 235] width 170 height 21
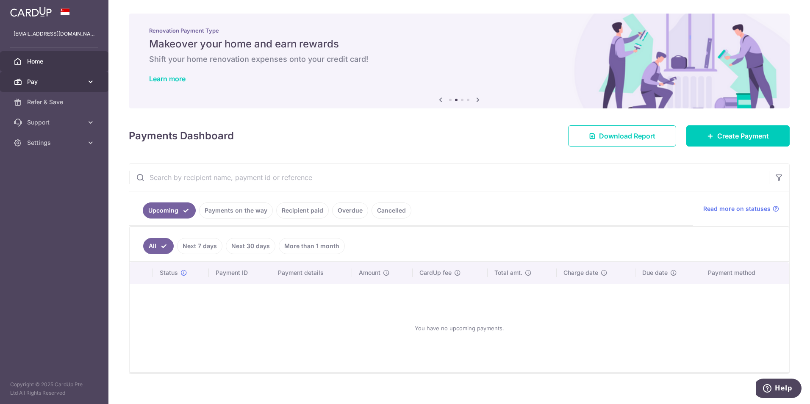
click at [58, 74] on link "Pay" at bounding box center [54, 82] width 108 height 20
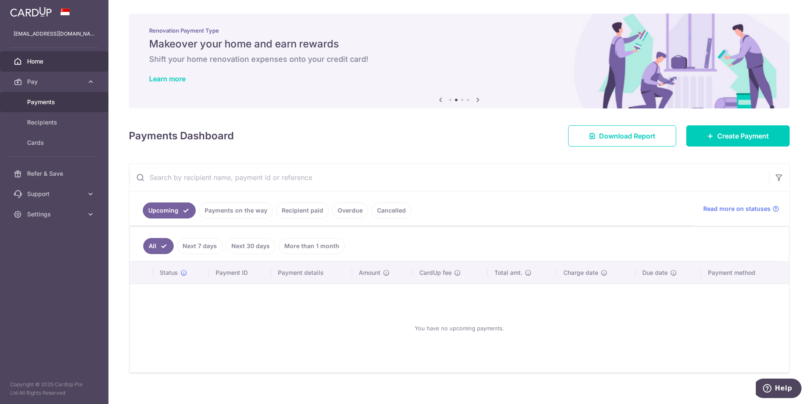
click at [76, 103] on span "Payments" at bounding box center [55, 102] width 56 height 8
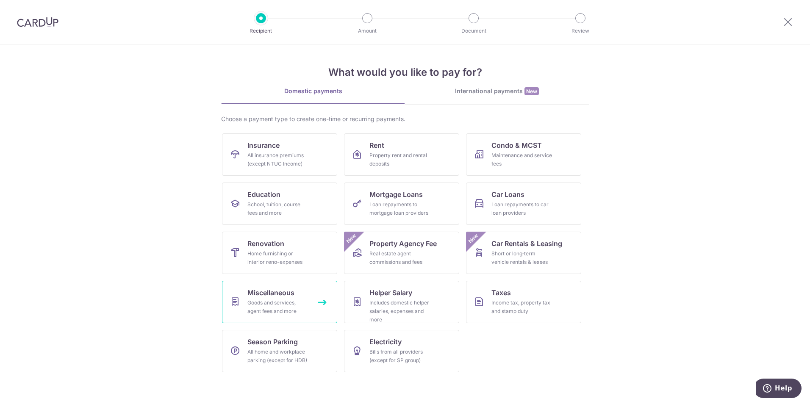
click at [280, 308] on div "Goods and services, agent fees and more" at bounding box center [277, 307] width 61 height 17
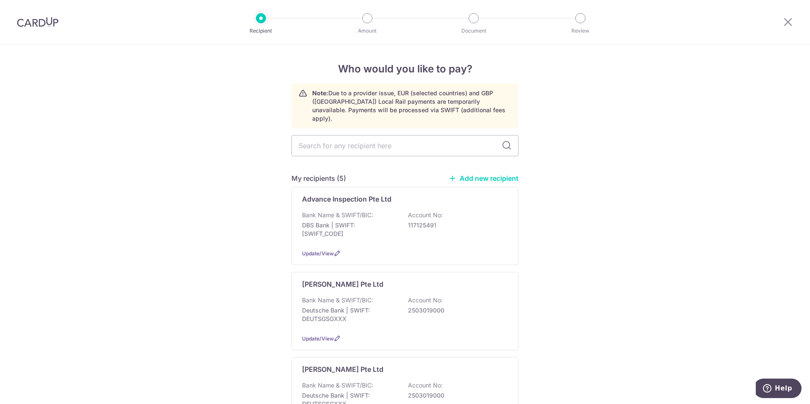
click at [498, 174] on link "Add new recipient" at bounding box center [484, 178] width 70 height 8
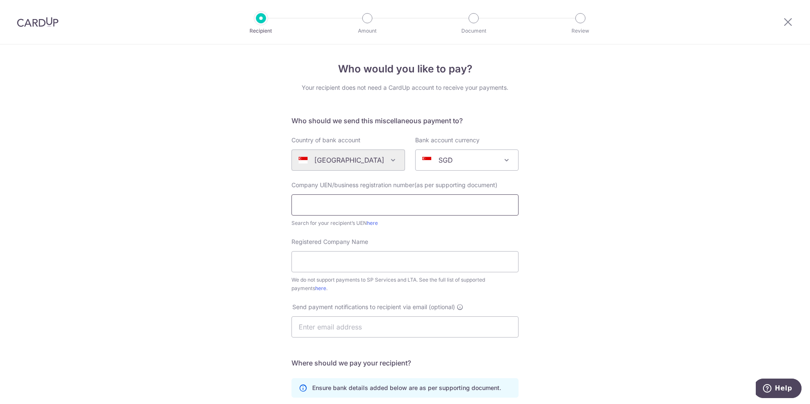
click at [357, 203] on input "text" at bounding box center [405, 205] width 227 height 21
paste input "198403760Z"
type input "198403760Z"
click at [304, 261] on input "Registered Company Name" at bounding box center [405, 261] width 227 height 21
type input "[PERSON_NAME] Pte Ltd"
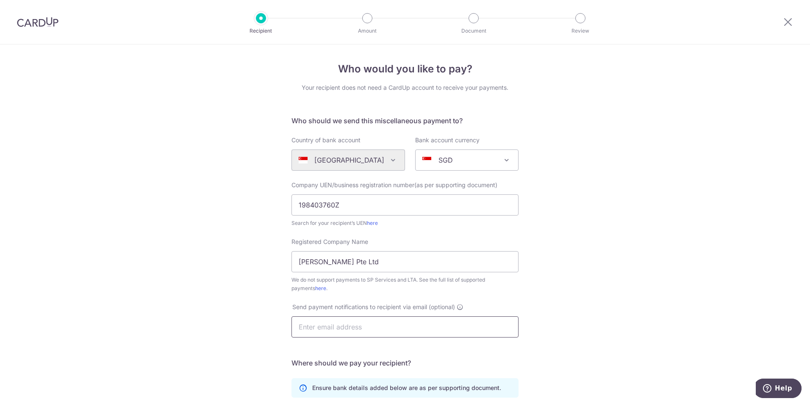
click at [346, 323] on input "text" at bounding box center [405, 327] width 227 height 21
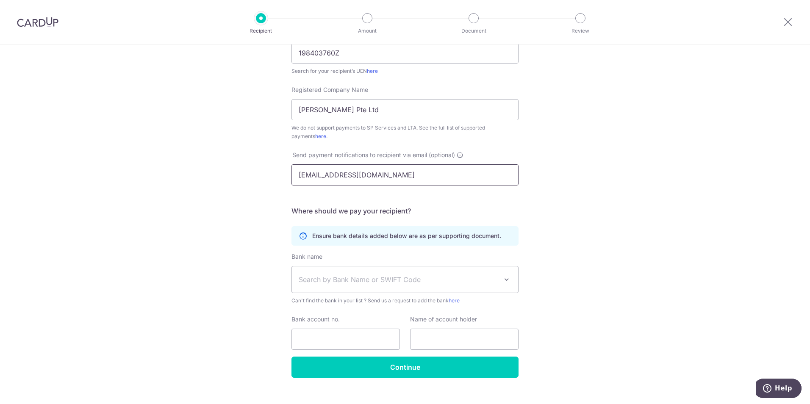
scroll to position [166, 0]
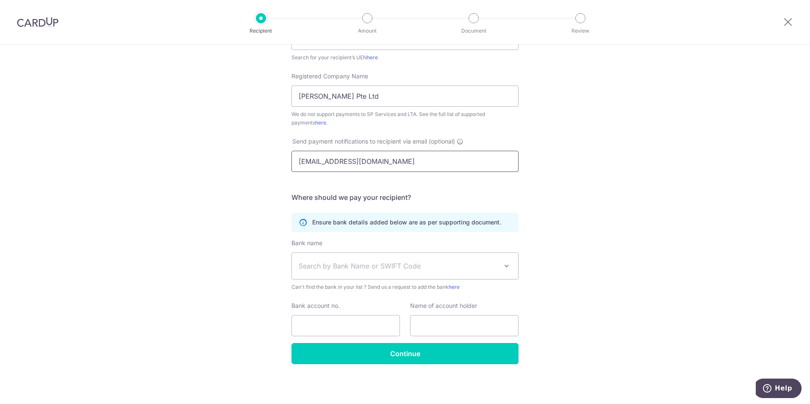
type input "[EMAIL_ADDRESS][DOMAIN_NAME]"
click at [603, 268] on div "Who would you like to pay? Your recipient does not need a CardUp account to rec…" at bounding box center [405, 141] width 810 height 525
click at [446, 258] on span "Search by Bank Name or SWIFT Code" at bounding box center [405, 266] width 226 height 26
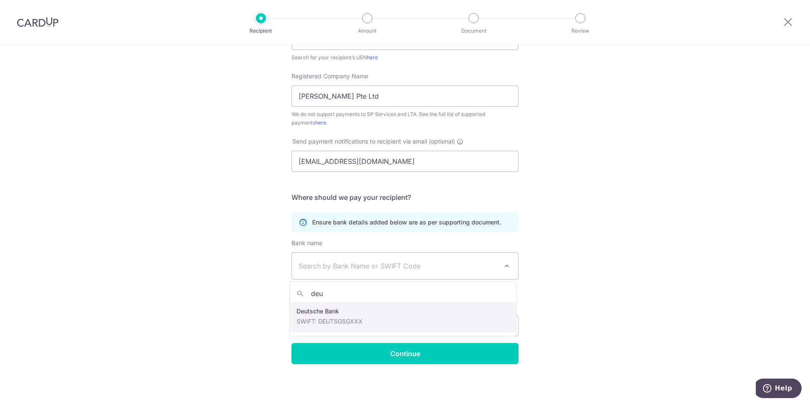
type input "deu"
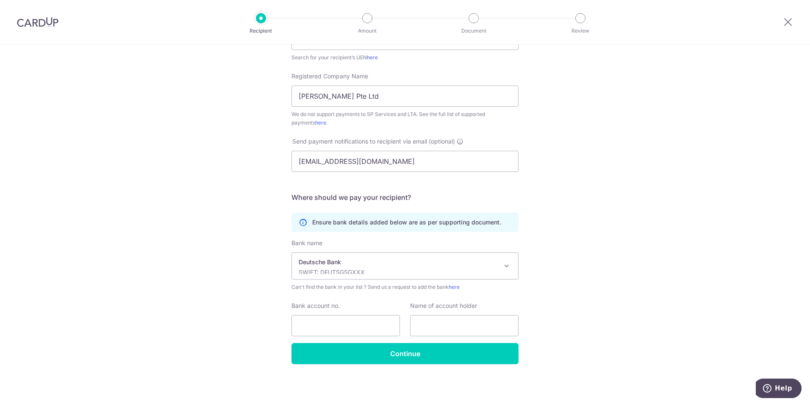
select select "7"
click at [326, 322] on input "Bank account no." at bounding box center [346, 325] width 108 height 21
paste input "250-3019-00-0"
click at [312, 326] on input "250-3019-00-0" at bounding box center [346, 325] width 108 height 21
click at [325, 329] on input "2503019-00-0" at bounding box center [346, 325] width 108 height 21
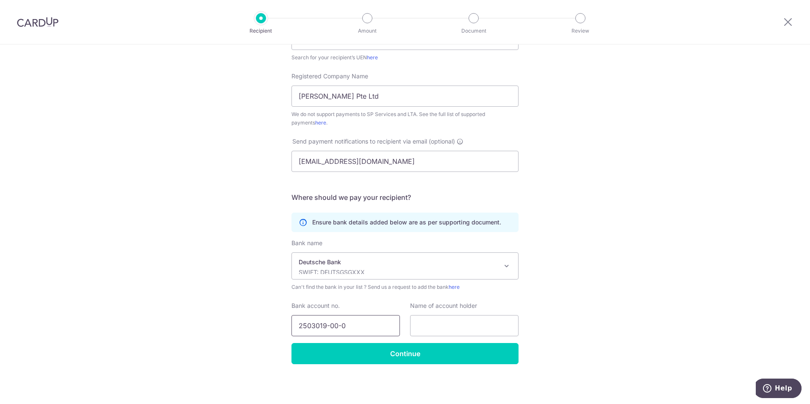
click at [328, 328] on input "2503019-00-0" at bounding box center [346, 325] width 108 height 21
click at [335, 327] on input "250301900-0" at bounding box center [346, 325] width 108 height 21
type input "2503019000"
click at [428, 328] on input "text" at bounding box center [464, 325] width 108 height 21
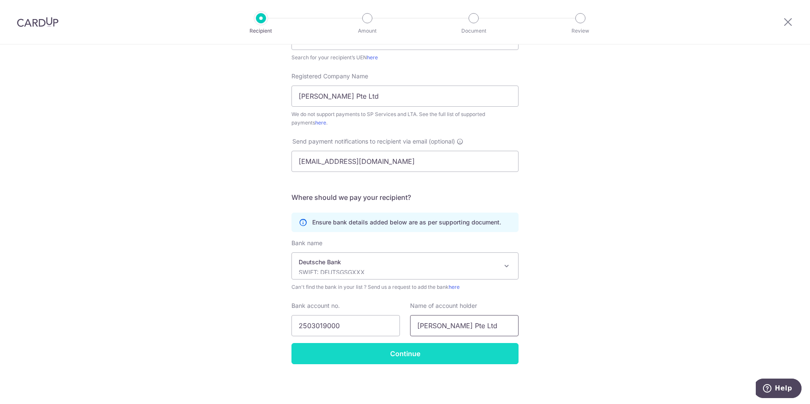
type input "Carl Zeiss Pte Ltd"
click at [421, 359] on input "Continue" at bounding box center [405, 353] width 227 height 21
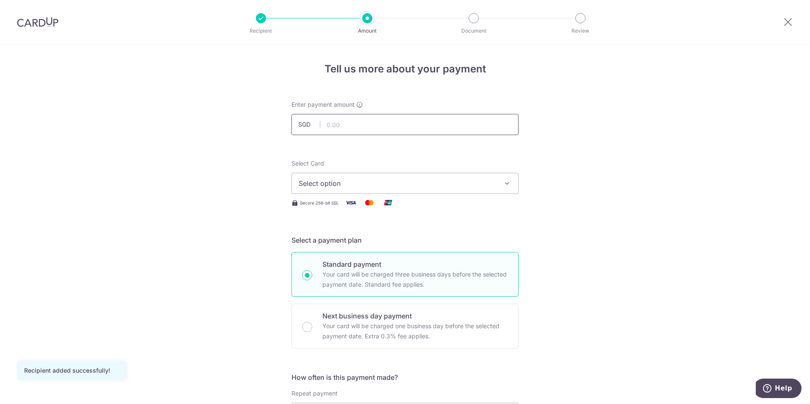
click at [406, 134] on input "text" at bounding box center [405, 124] width 227 height 21
type input "22,127.00"
click at [372, 188] on span "Select option" at bounding box center [397, 183] width 197 height 10
click at [361, 240] on span "**** 1958" at bounding box center [405, 244] width 213 height 10
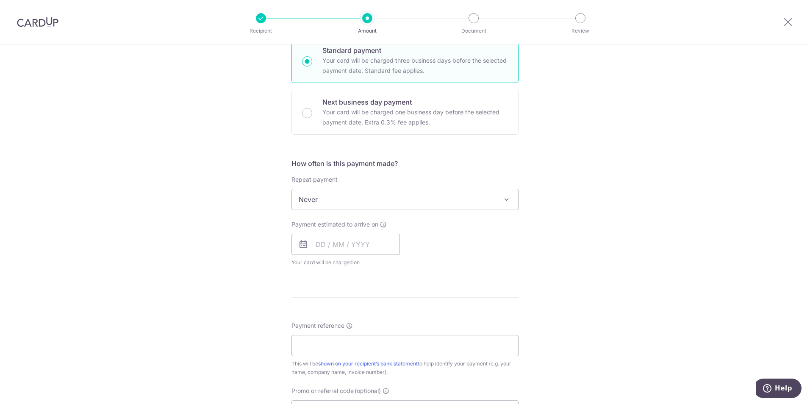
scroll to position [254, 0]
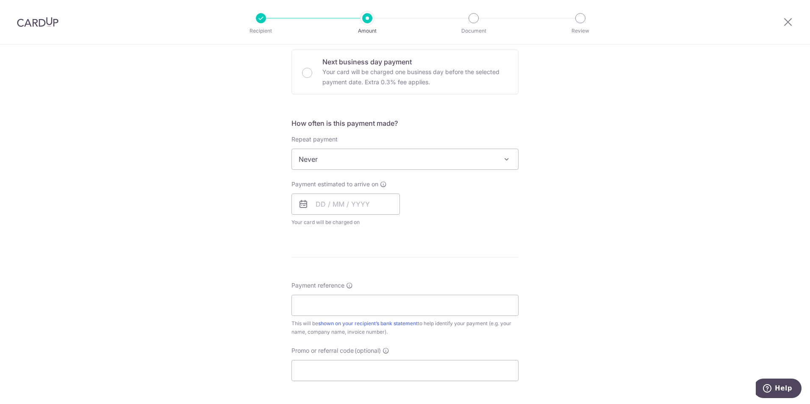
click at [334, 216] on div "Payment estimated to arrive on Your card will be charged on for the first payme…" at bounding box center [346, 203] width 108 height 47
click at [336, 210] on input "text" at bounding box center [346, 204] width 108 height 21
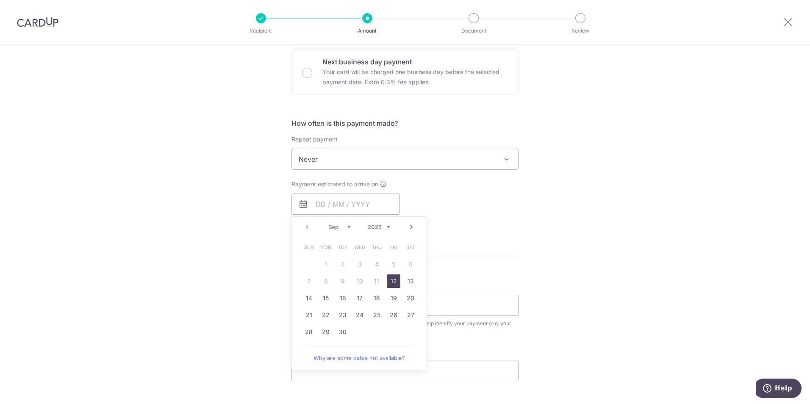
click at [390, 279] on link "12" at bounding box center [394, 282] width 14 height 14
type input "[DATE]"
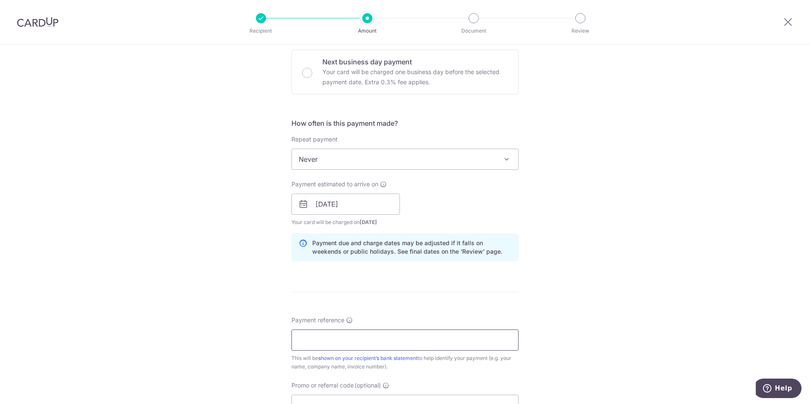
click at [330, 338] on input "Payment reference" at bounding box center [405, 340] width 227 height 21
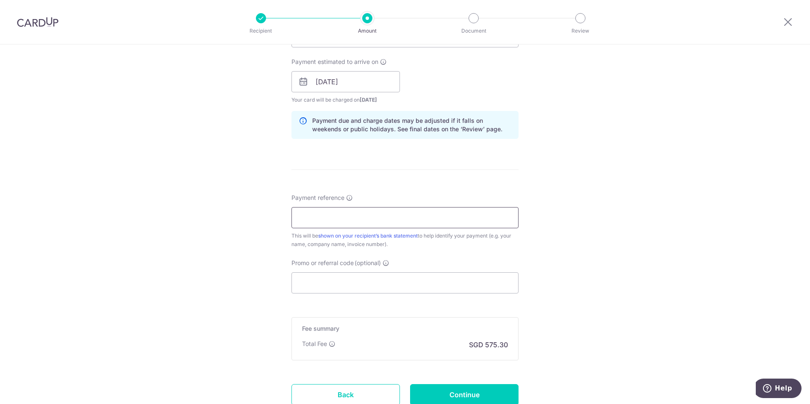
scroll to position [381, 0]
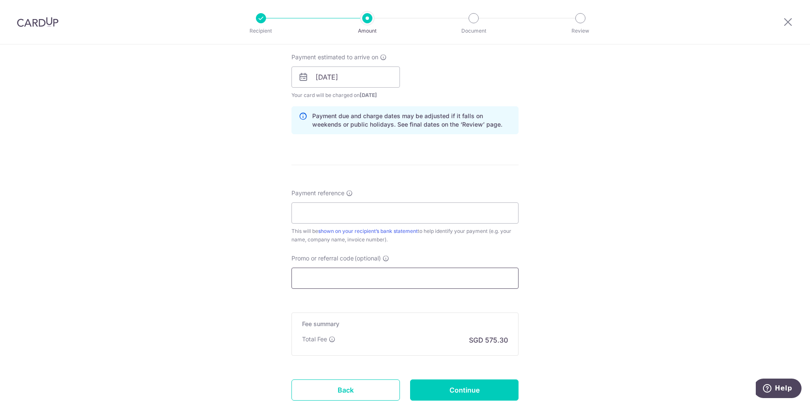
click at [297, 282] on input "Promo or referral code (optional)" at bounding box center [405, 278] width 227 height 21
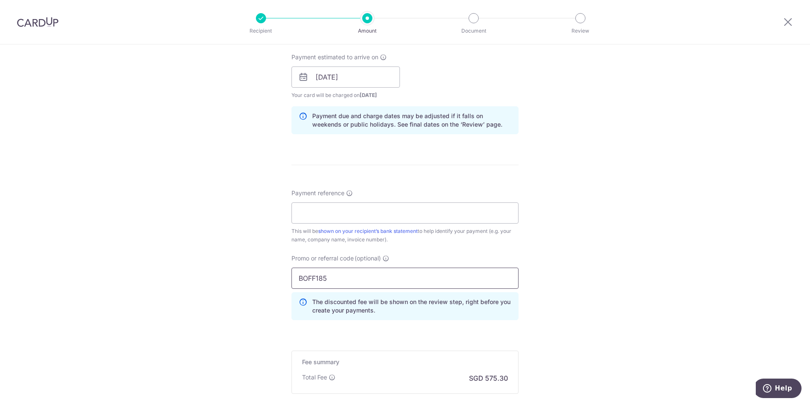
type input "BOFF185"
click at [190, 215] on div "Tell us more about your payment Enter payment amount SGD 22,127.00 22127.00 Rec…" at bounding box center [405, 82] width 810 height 839
click at [341, 220] on input "Payment reference" at bounding box center [405, 213] width 227 height 21
type input "e"
type input "Zeiss Deposit"
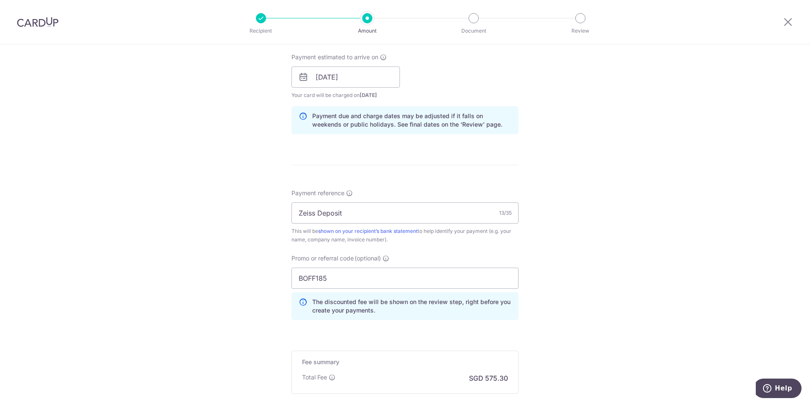
click at [249, 217] on div "Tell us more about your payment Enter payment amount SGD 22,127.00 22127.00 Rec…" at bounding box center [405, 82] width 810 height 839
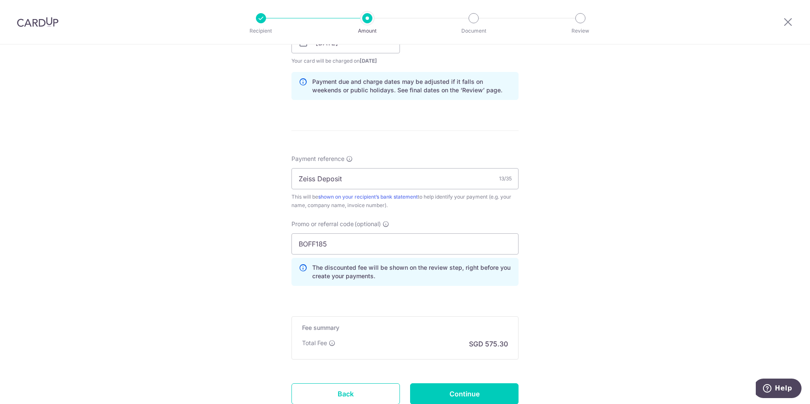
scroll to position [480, 0]
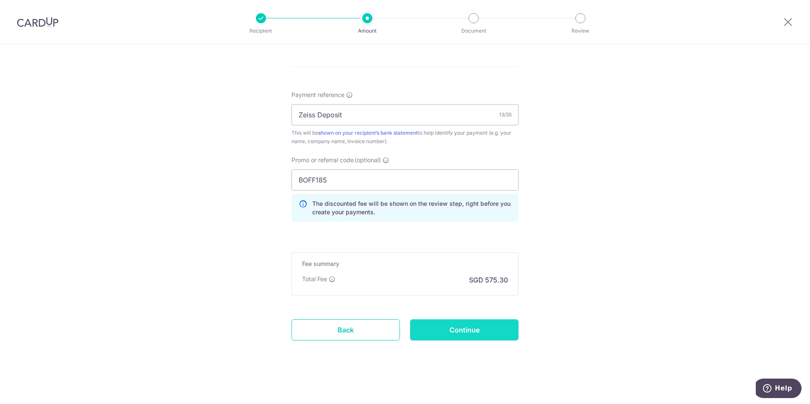
click at [468, 331] on input "Continue" at bounding box center [464, 330] width 108 height 21
type input "Create Schedule"
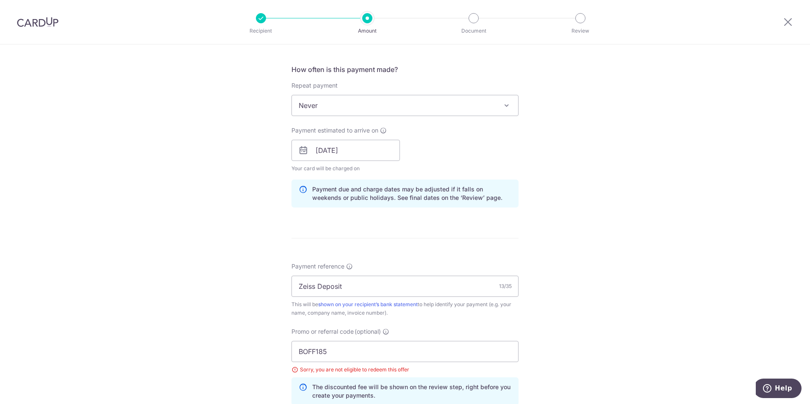
scroll to position [322, 0]
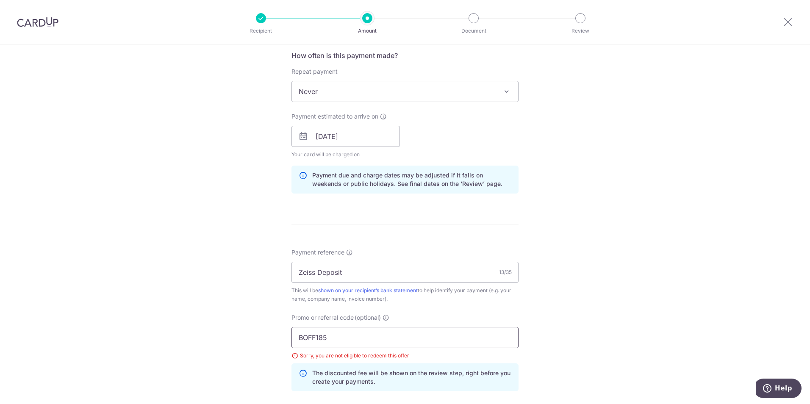
drag, startPoint x: 334, startPoint y: 338, endPoint x: 267, endPoint y: 336, distance: 66.5
click at [273, 342] on div "Tell us more about your payment Enter payment amount SGD 22,127.00 22127.00 Sel…" at bounding box center [405, 147] width 810 height 851
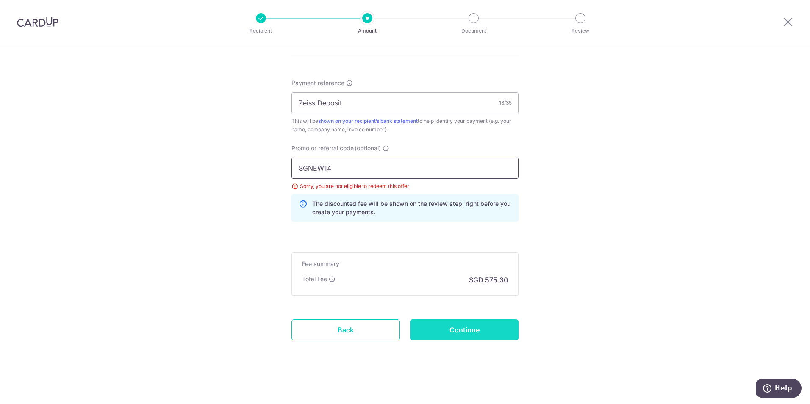
type input "SGNEW14"
click at [485, 334] on input "Continue" at bounding box center [464, 330] width 108 height 21
type input "Update Schedule"
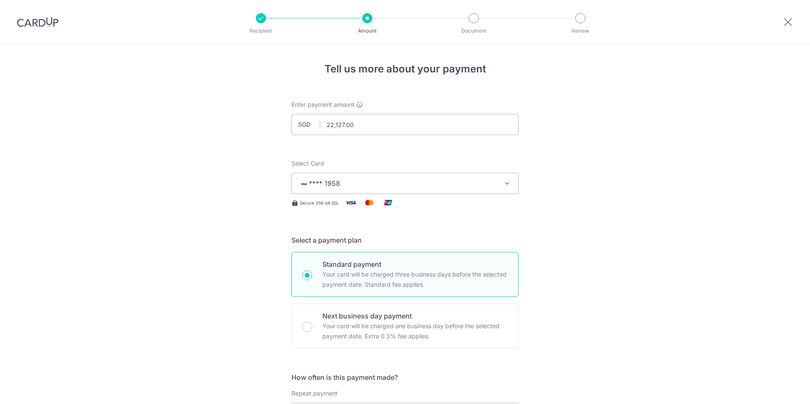
scroll to position [492, 0]
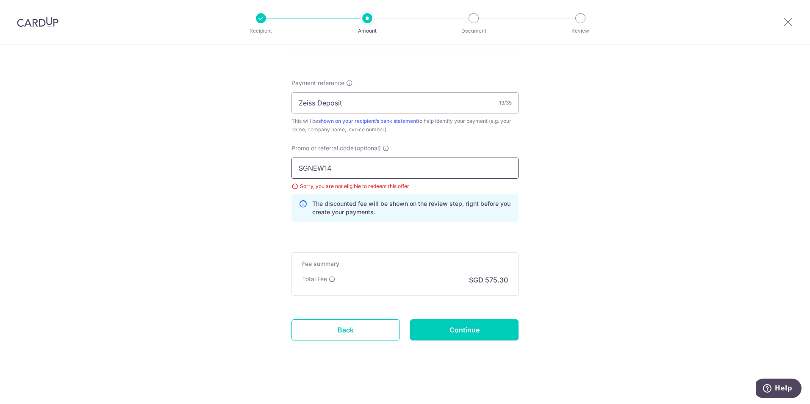
drag, startPoint x: 339, startPoint y: 170, endPoint x: 272, endPoint y: 168, distance: 67.4
type input "BIZ185"
click at [438, 336] on input "Continue" at bounding box center [464, 330] width 108 height 21
type input "Update Schedule"
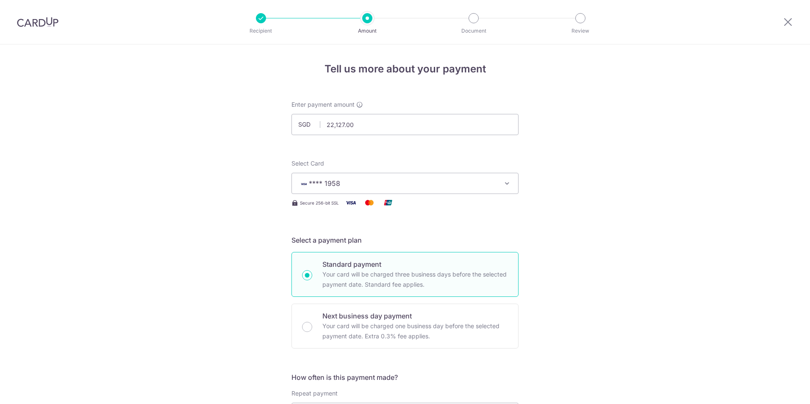
scroll to position [492, 0]
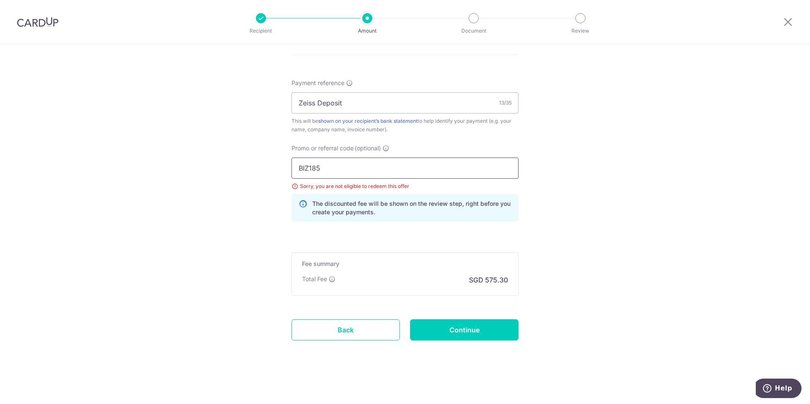
drag, startPoint x: 327, startPoint y: 166, endPoint x: 216, endPoint y: 167, distance: 111.0
type input "BOFF185"
click at [454, 333] on input "Continue" at bounding box center [464, 330] width 108 height 21
type input "Update Schedule"
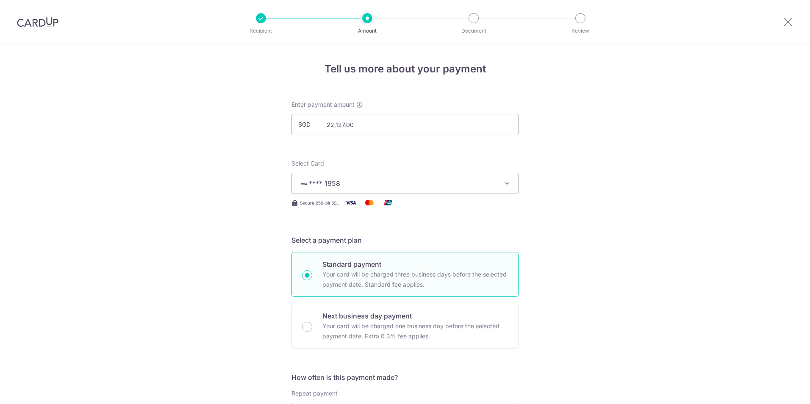
scroll to position [492, 0]
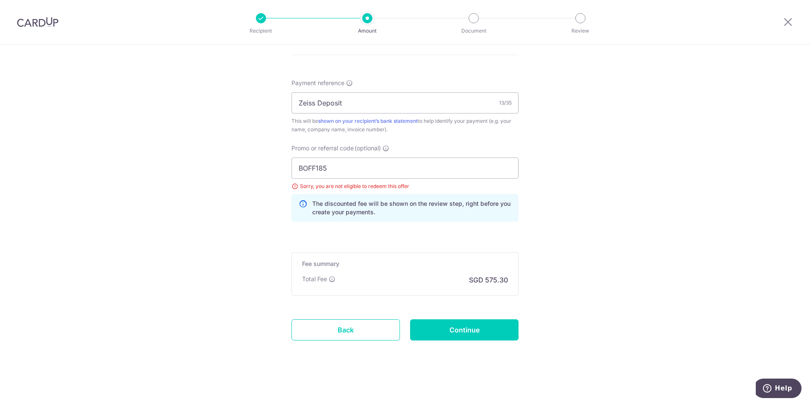
drag, startPoint x: 197, startPoint y: 140, endPoint x: 172, endPoint y: 91, distance: 55.3
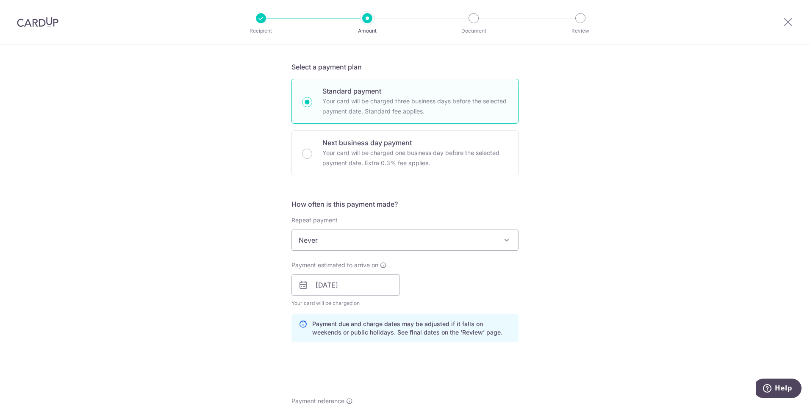
scroll to position [0, 0]
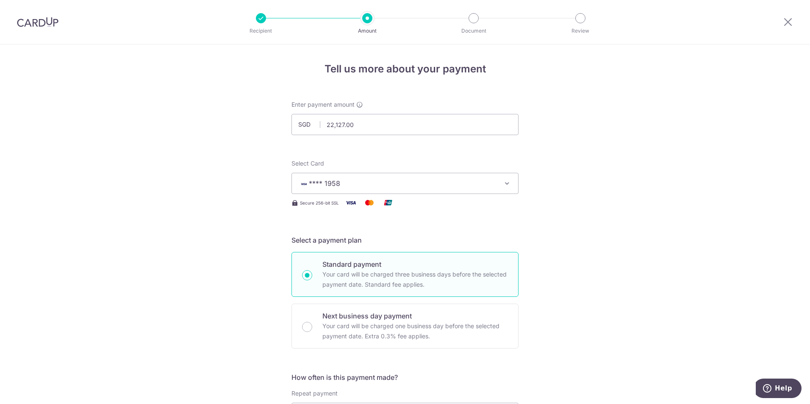
click at [499, 175] on button "**** 1958" at bounding box center [405, 183] width 227 height 21
drag, startPoint x: 367, startPoint y: 125, endPoint x: 283, endPoint y: 112, distance: 84.9
click at [287, 121] on div "Enter payment amount SGD 22,127.00 22127.00" at bounding box center [404, 117] width 237 height 35
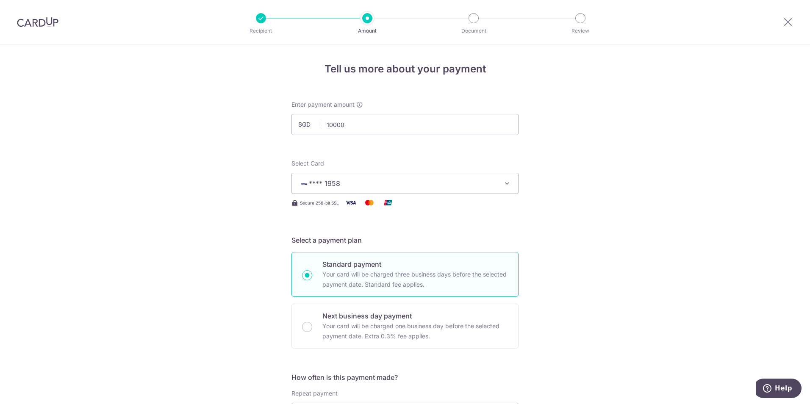
type input "10,000.00"
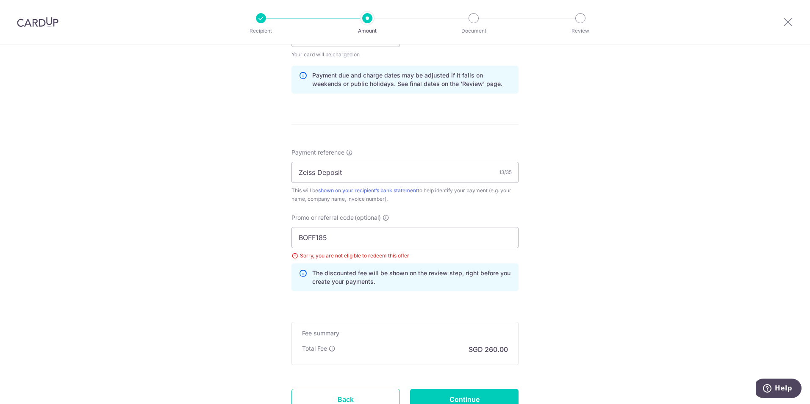
scroll to position [424, 0]
click at [471, 393] on input "Continue" at bounding box center [464, 397] width 108 height 21
type input "Update Schedule"
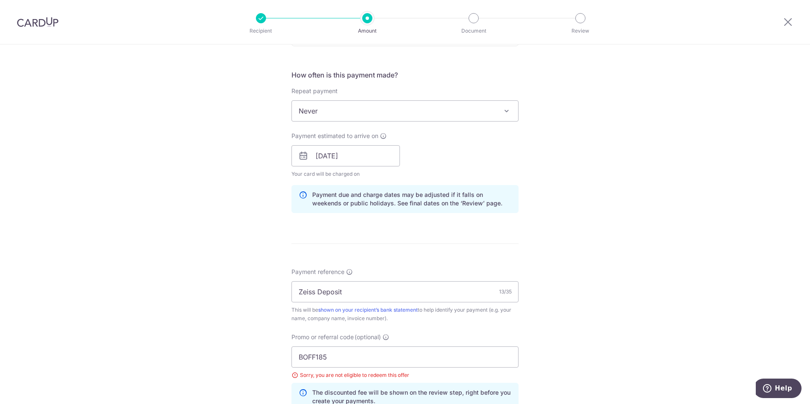
scroll to position [322, 0]
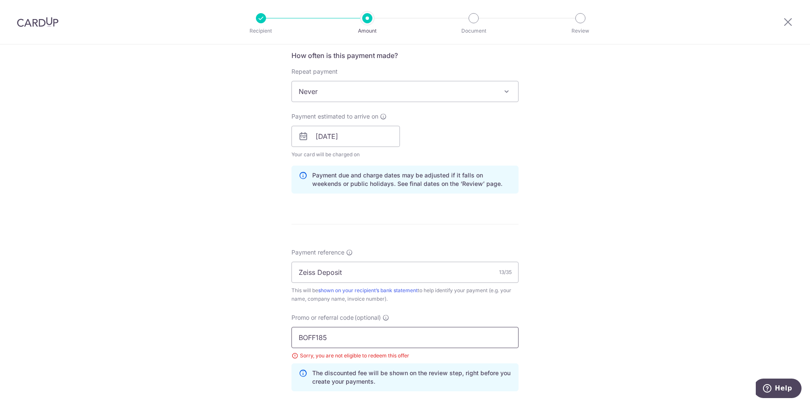
drag, startPoint x: 314, startPoint y: 337, endPoint x: 300, endPoint y: 337, distance: 14.4
click at [300, 337] on input "BOFF185" at bounding box center [405, 337] width 227 height 21
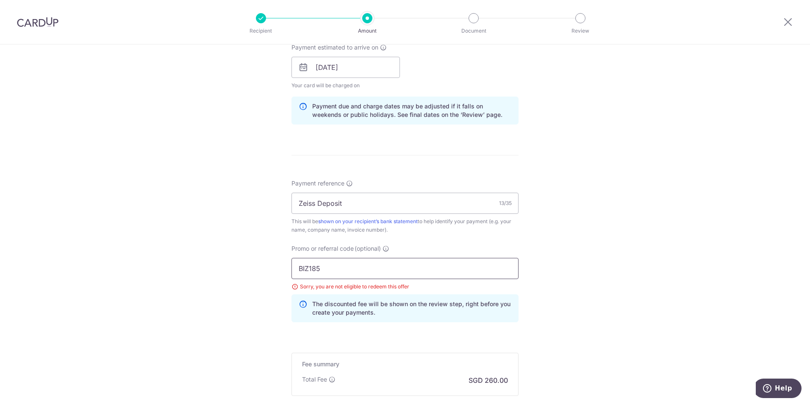
scroll to position [492, 0]
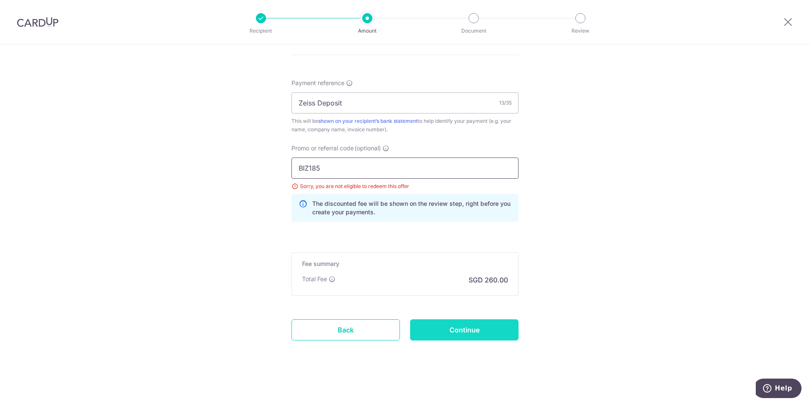
type input "BIZ185"
click at [459, 329] on input "Continue" at bounding box center [464, 330] width 108 height 21
type input "Update Schedule"
click at [384, 151] on icon at bounding box center [386, 148] width 7 height 7
click at [384, 158] on input "BIZ185" at bounding box center [405, 168] width 227 height 21
